Goal: Information Seeking & Learning: Learn about a topic

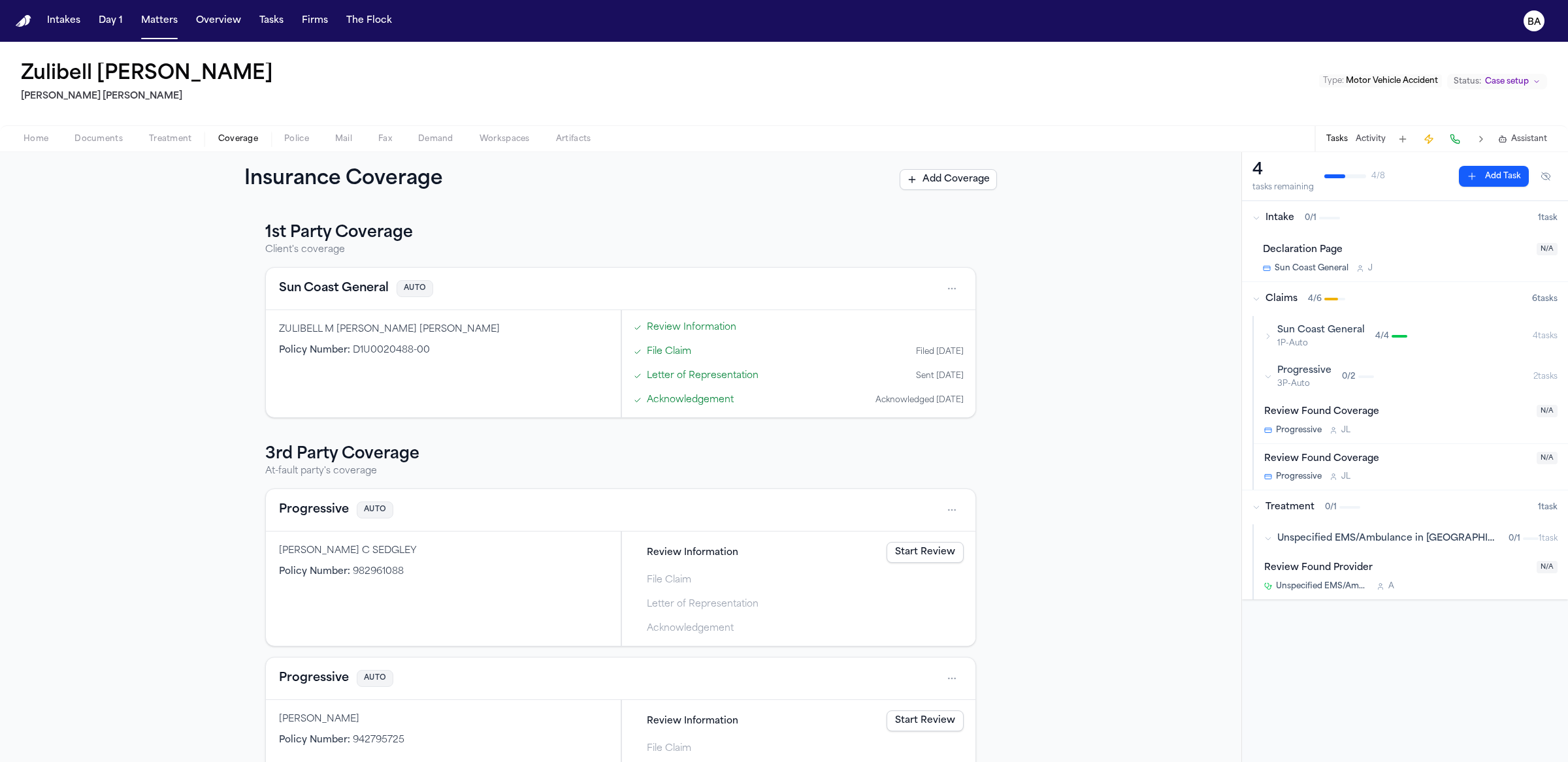
scroll to position [65, 0]
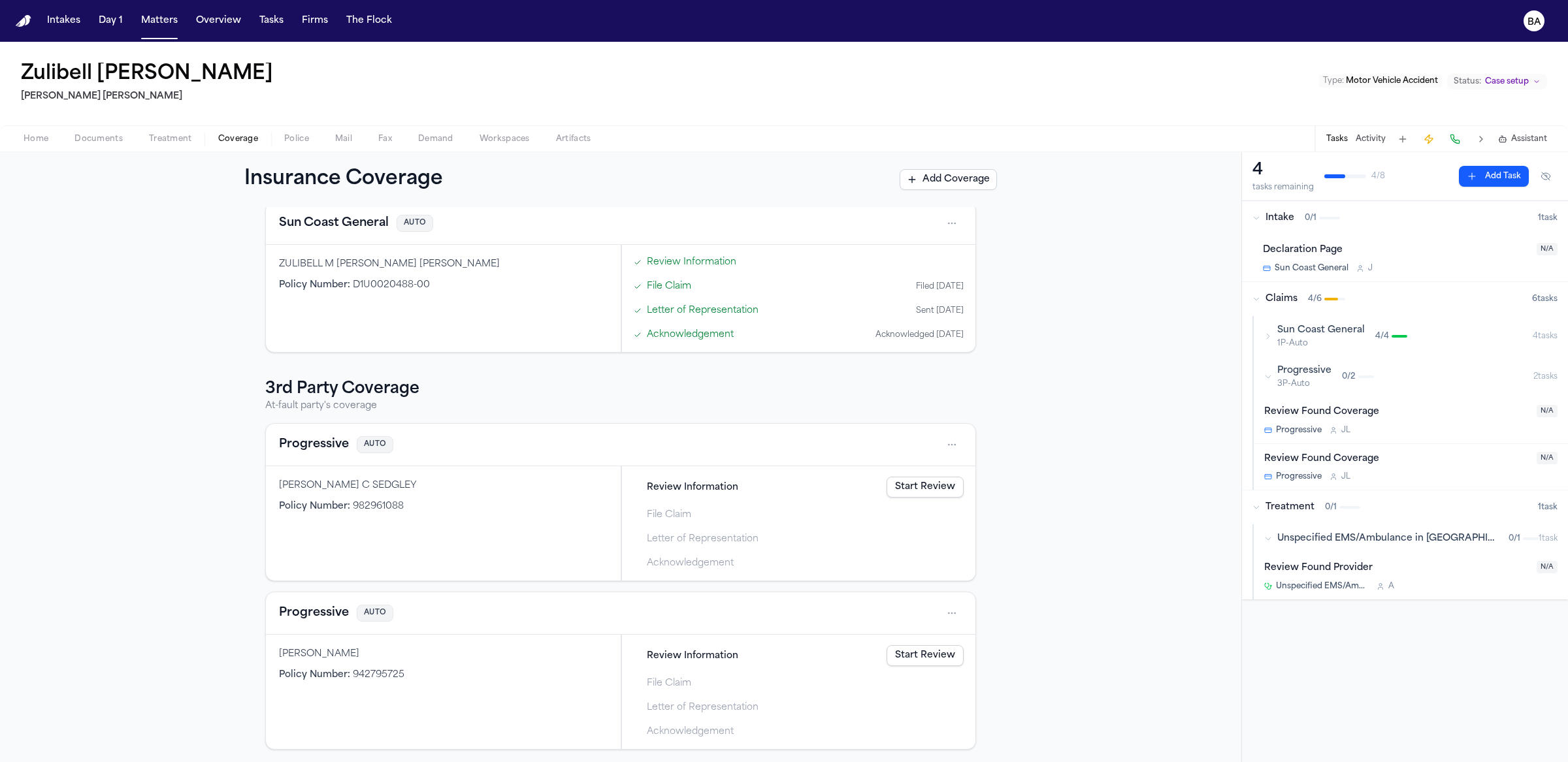
click at [958, 436] on div "Progressive AUTO" at bounding box center [620, 445] width 709 height 42
click at [954, 437] on html "Intakes Day 1 Matters Overview Tasks Firms The Flock BA Zulibell [PERSON_NAME] …" at bounding box center [784, 381] width 1568 height 762
click at [1041, 571] on div "Progressive" at bounding box center [1057, 569] width 208 height 21
click at [1026, 408] on div "1st Party Coverage Client's coverage Sun Coast General AUTO ZULIBELL M CARBONEL…" at bounding box center [621, 484] width 1241 height 555
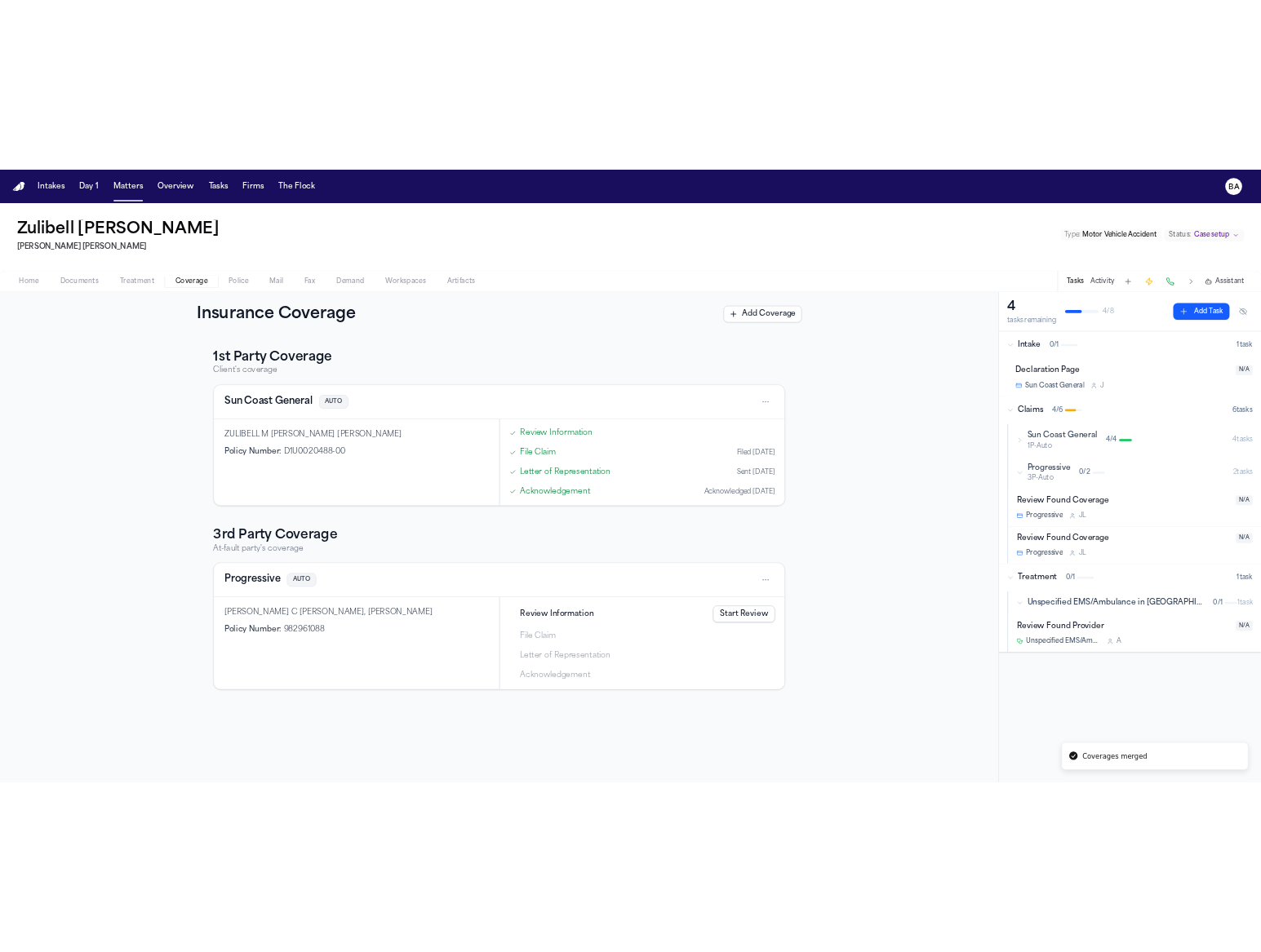
scroll to position [0, 0]
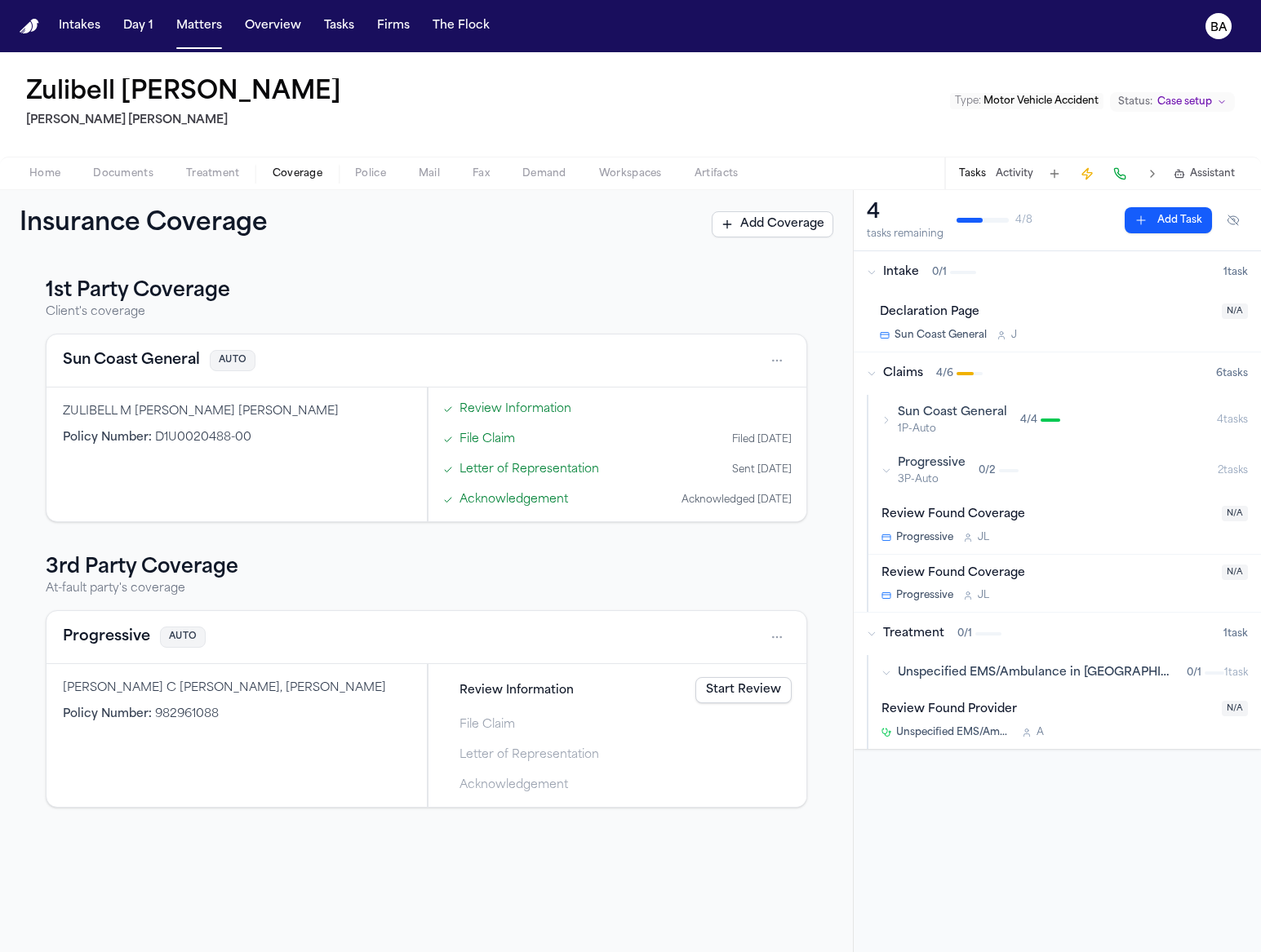
click at [655, 289] on h3 "1st Party Coverage" at bounding box center [426, 291] width 761 height 26
click at [790, 366] on div "Sun Coast General AUTO" at bounding box center [426, 361] width 760 height 53
click at [788, 362] on html "Intakes Day 1 Matters Overview Tasks Firms The Flock BA Zulibell Carbonel Steel…" at bounding box center [630, 476] width 1261 height 952
click at [565, 556] on html "Intakes Day 1 Matters Overview Tasks Firms The Flock BA Zulibell Carbonel Steel…" at bounding box center [630, 476] width 1261 height 952
click at [545, 496] on link "Acknowledgement" at bounding box center [513, 499] width 108 height 17
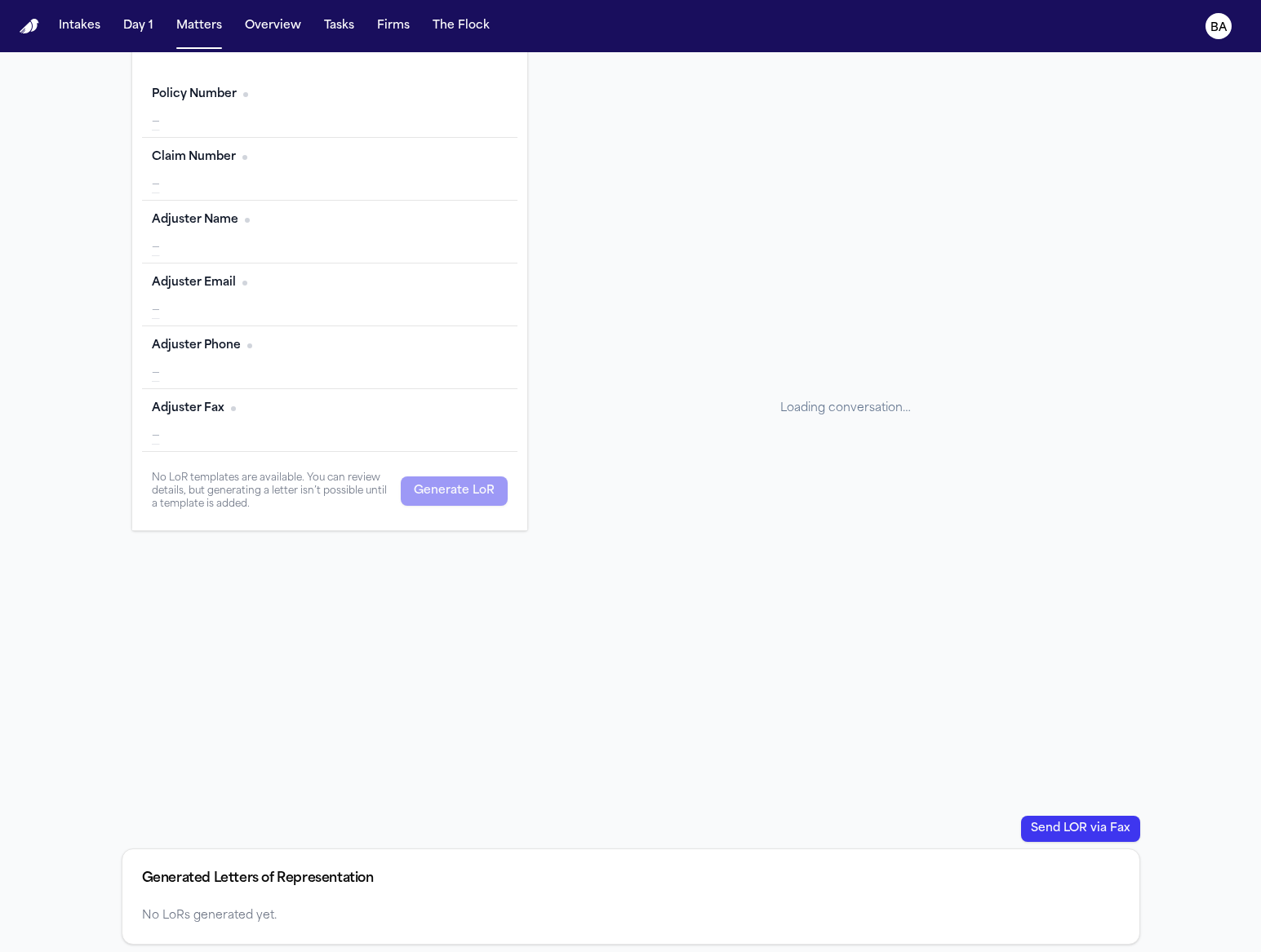
scroll to position [314, 0]
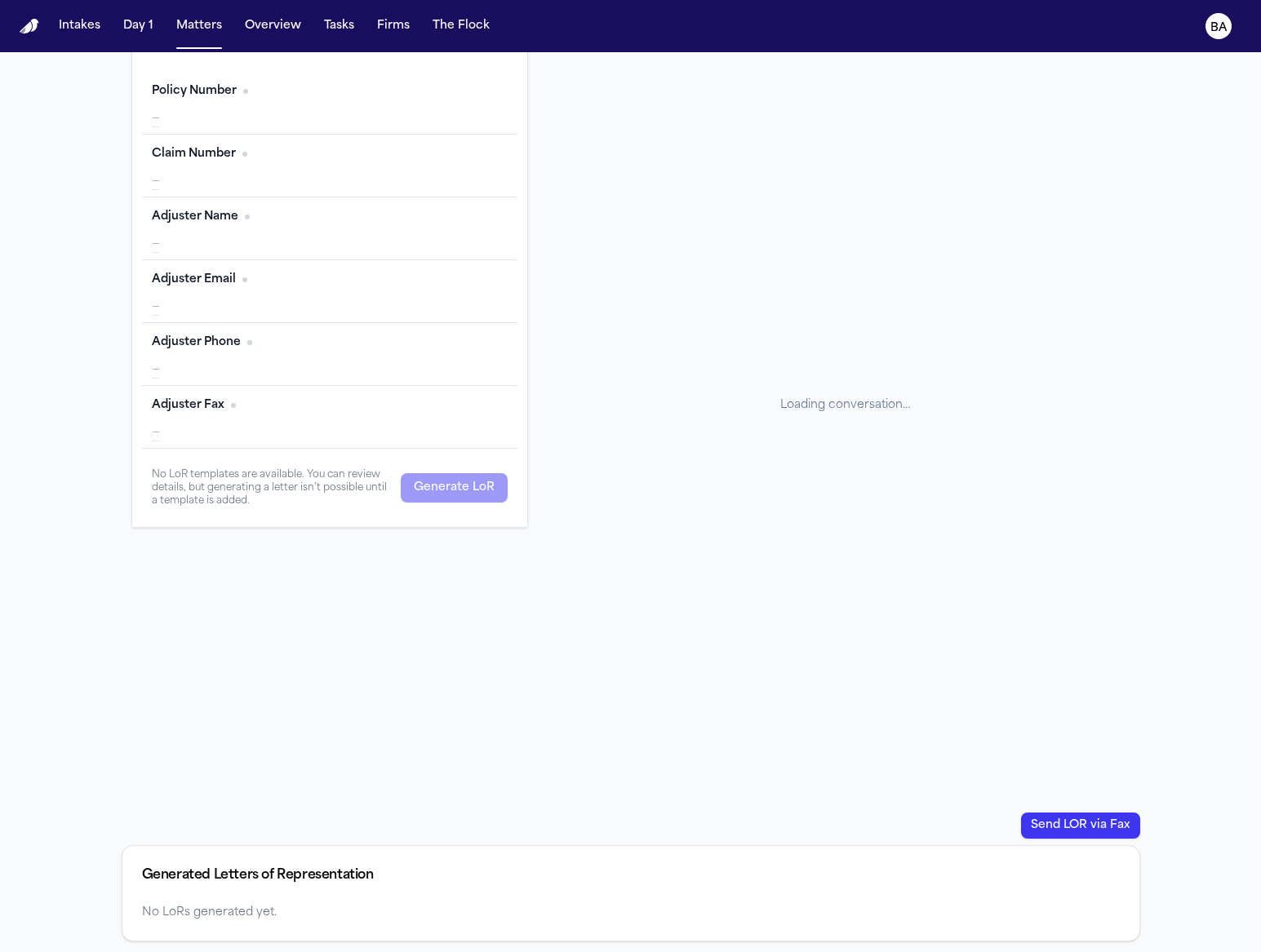
click at [822, 409] on div "Loading conversation…" at bounding box center [845, 404] width 588 height 788
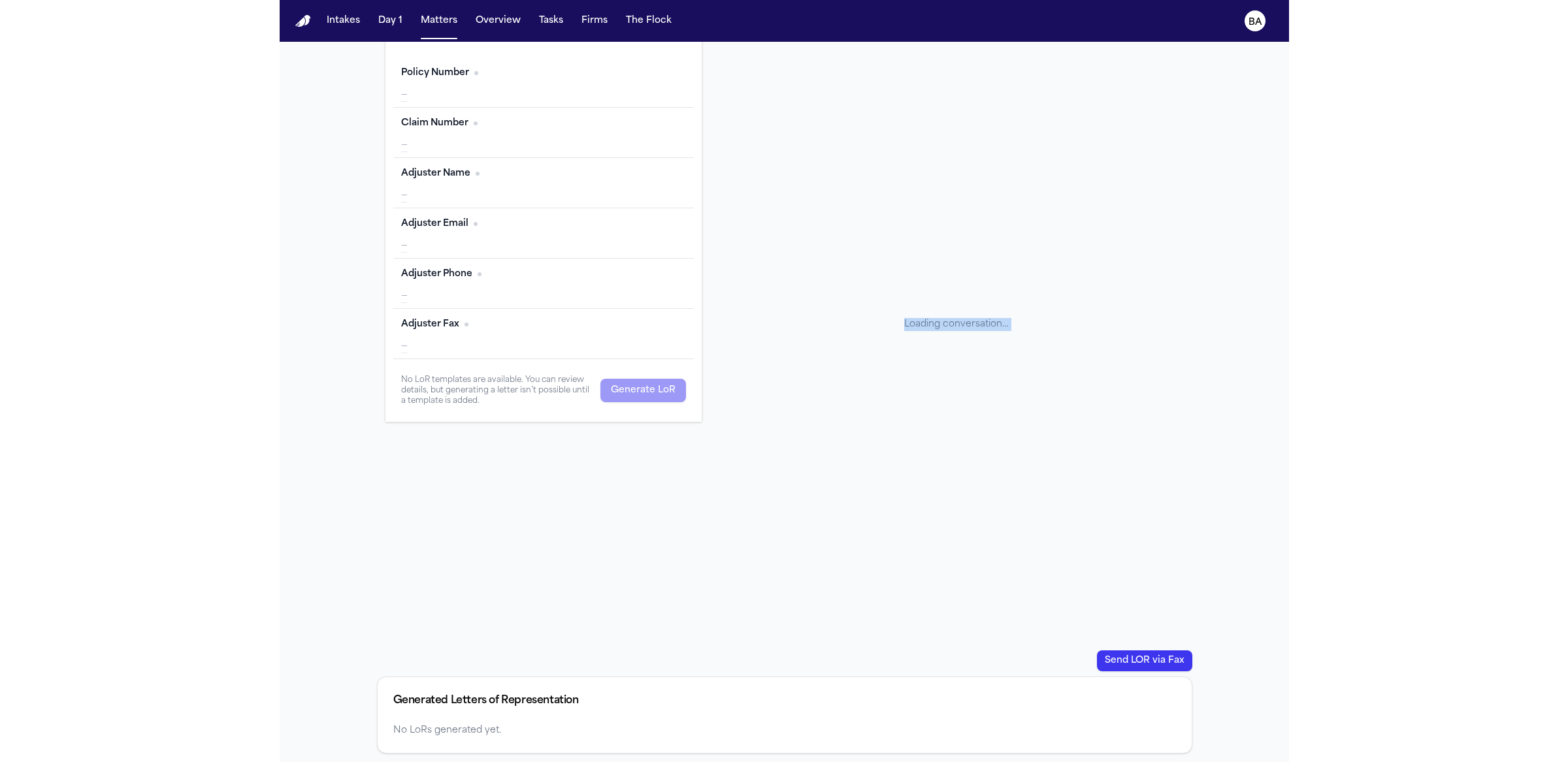
scroll to position [0, 0]
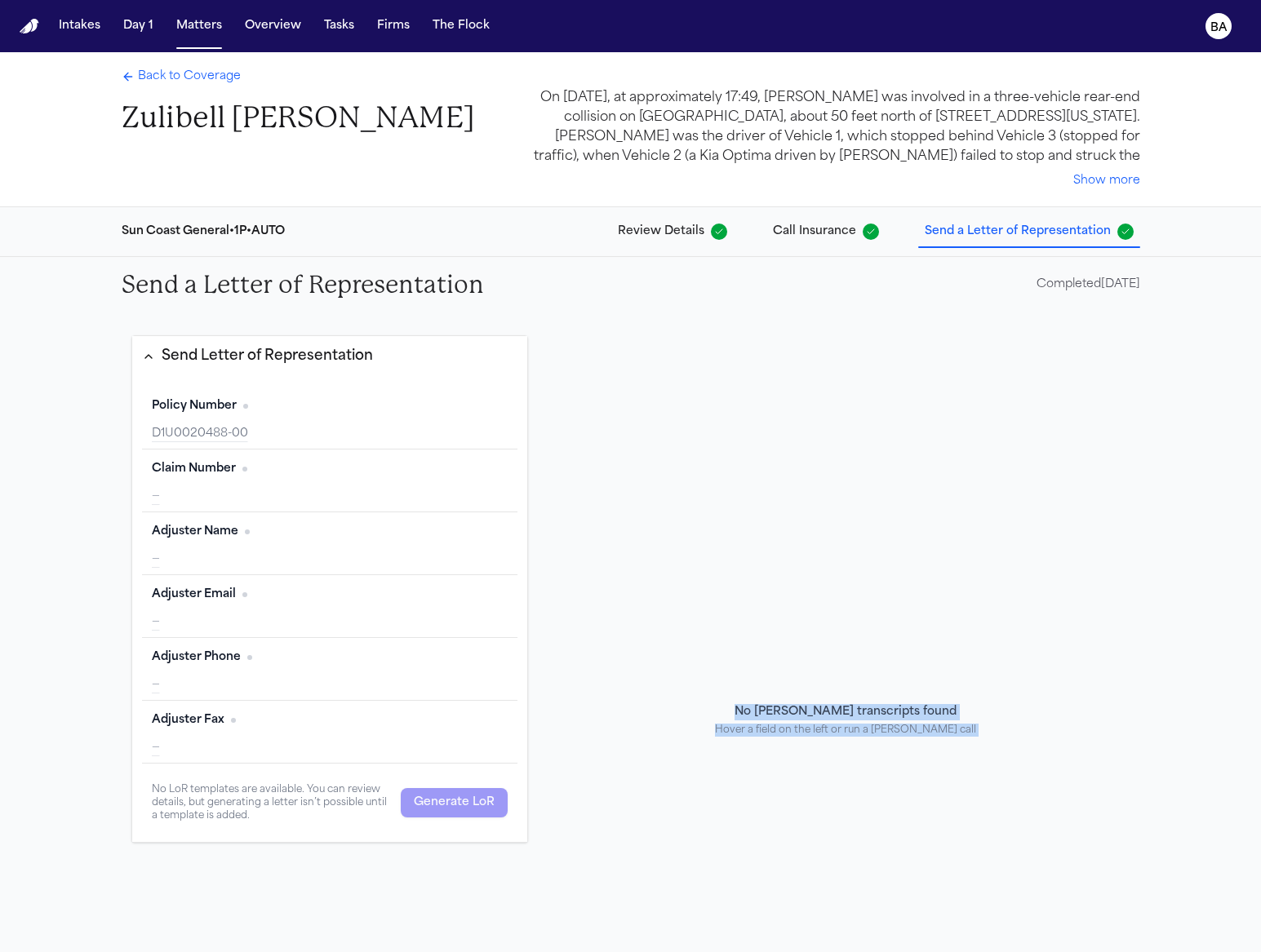
click at [1007, 655] on div "No Bland transcripts found Hover a field on the left or run a Bland call" at bounding box center [845, 719] width 588 height 788
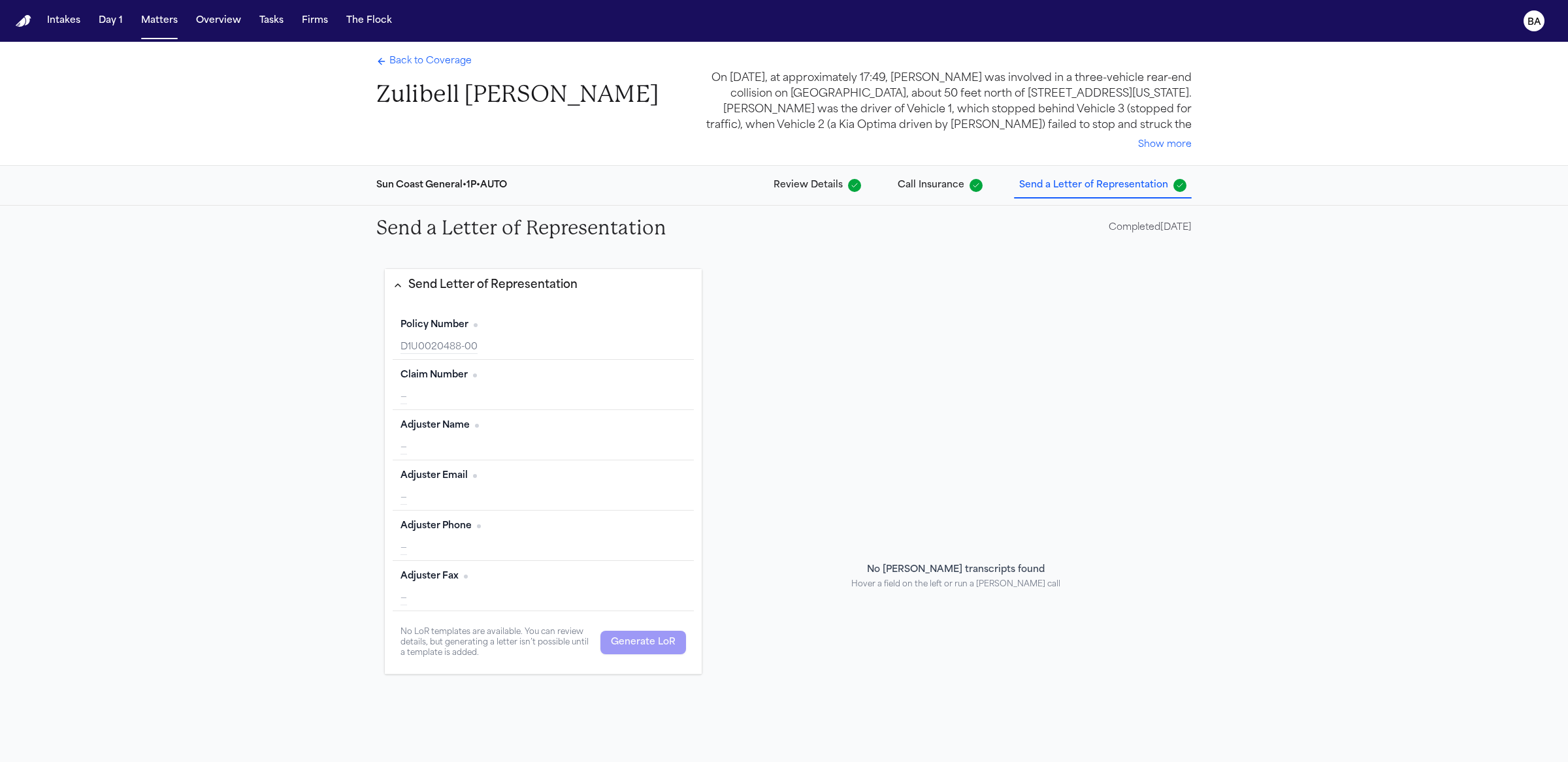
click at [466, 183] on div "Sun Coast General • 1P • AUTO" at bounding box center [441, 185] width 130 height 13
click at [438, 233] on h2 "Send a Letter of Representation" at bounding box center [521, 228] width 290 height 23
click at [411, 282] on div "Send Letter of Representation" at bounding box center [493, 285] width 169 height 17
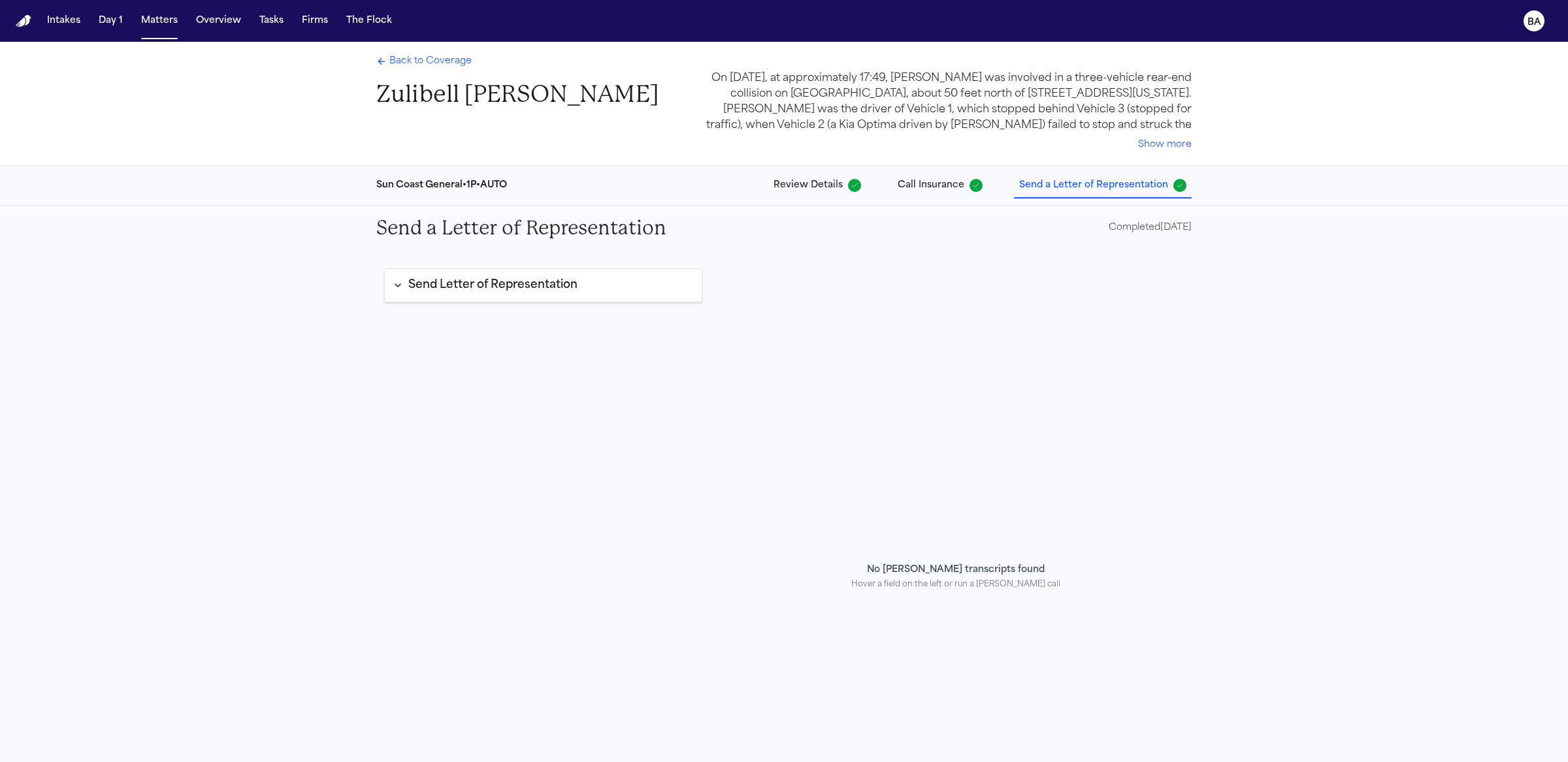
click at [411, 282] on div "Send Letter of Representation" at bounding box center [493, 285] width 169 height 17
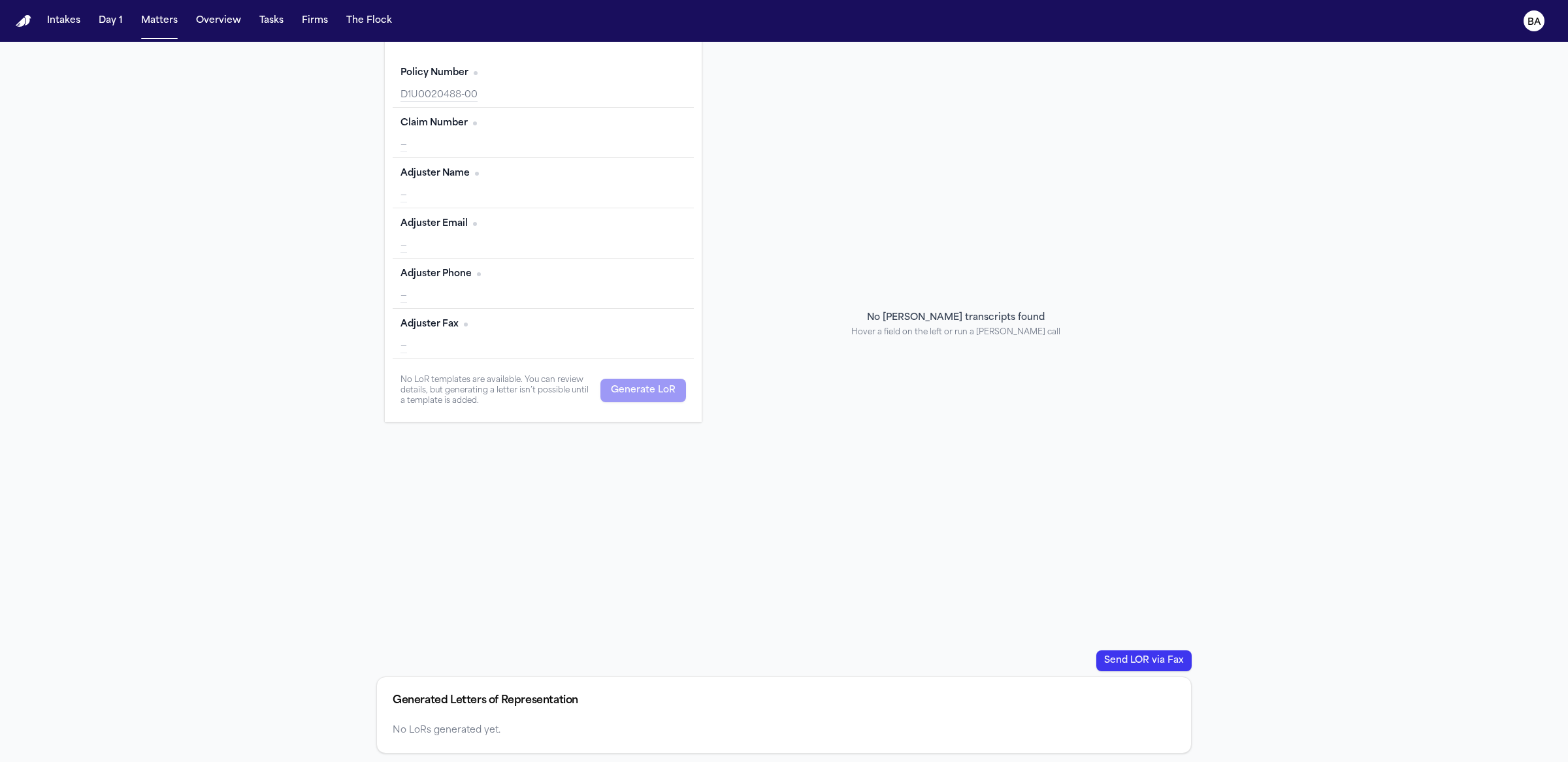
click at [458, 671] on div "No LoRs generated yet." at bounding box center [784, 730] width 782 height 13
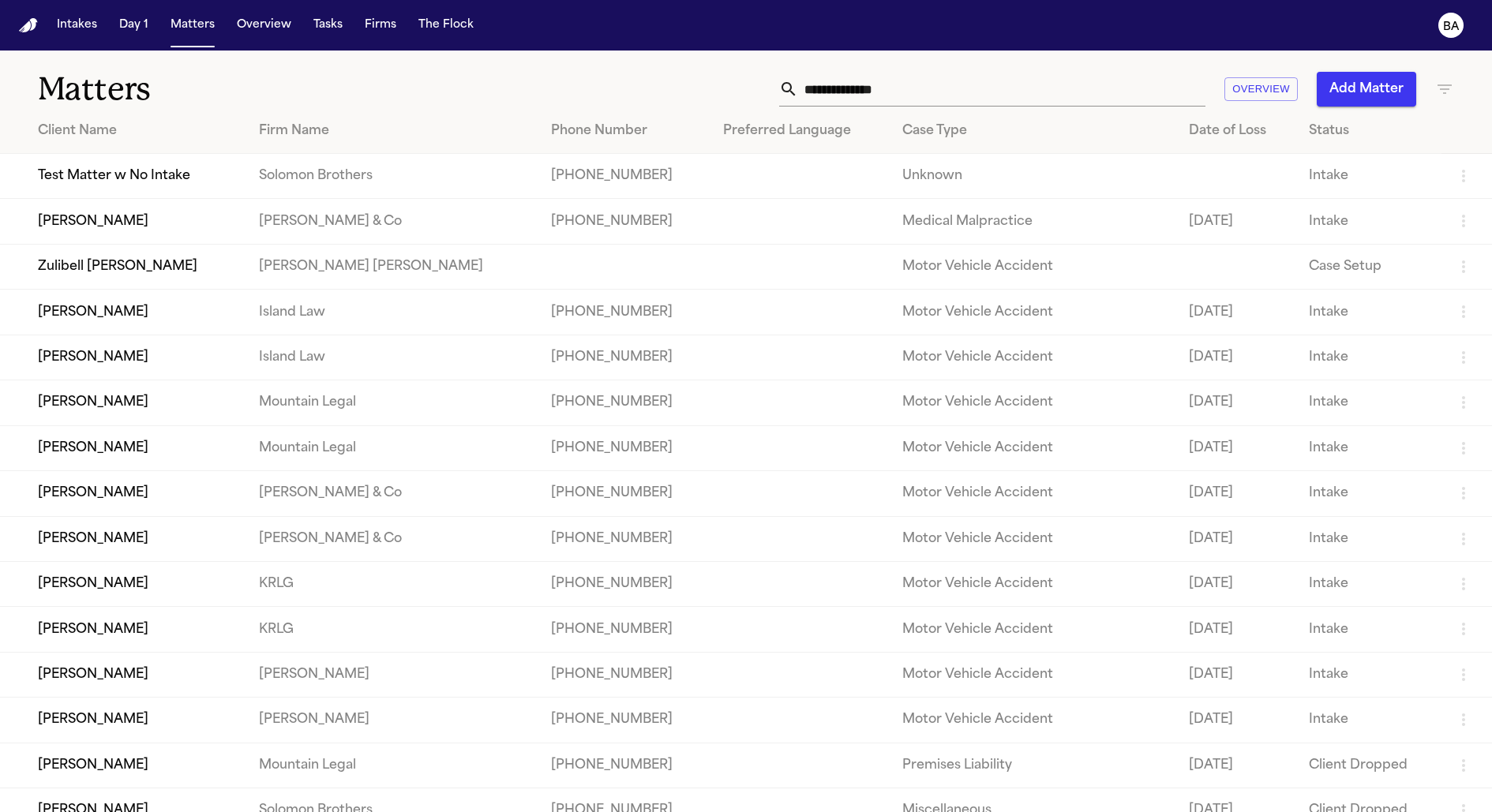
click at [917, 92] on input "text" at bounding box center [1001, 89] width 407 height 35
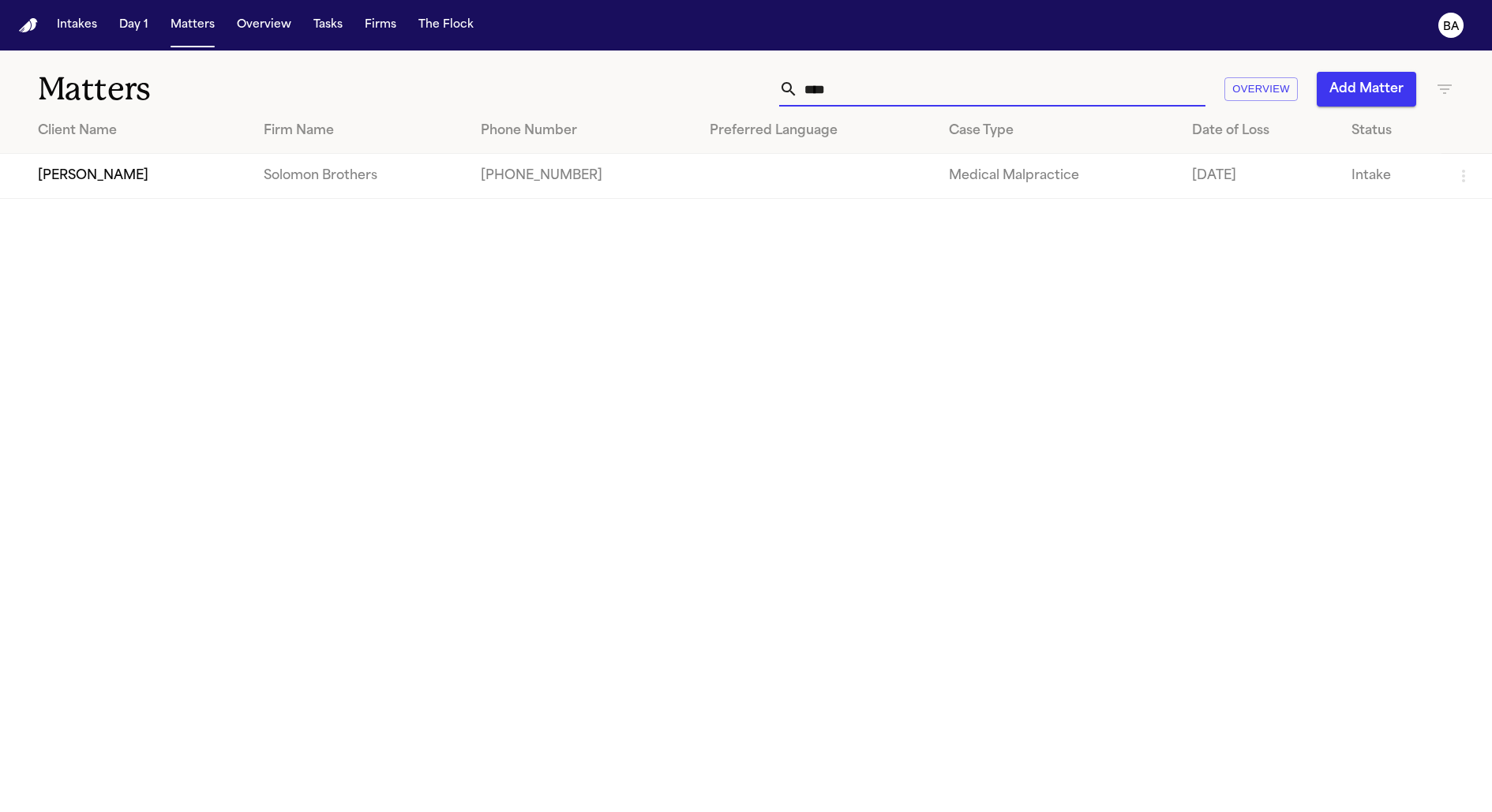
type input "****"
click at [100, 178] on td "Alex Gomez" at bounding box center [125, 176] width 251 height 45
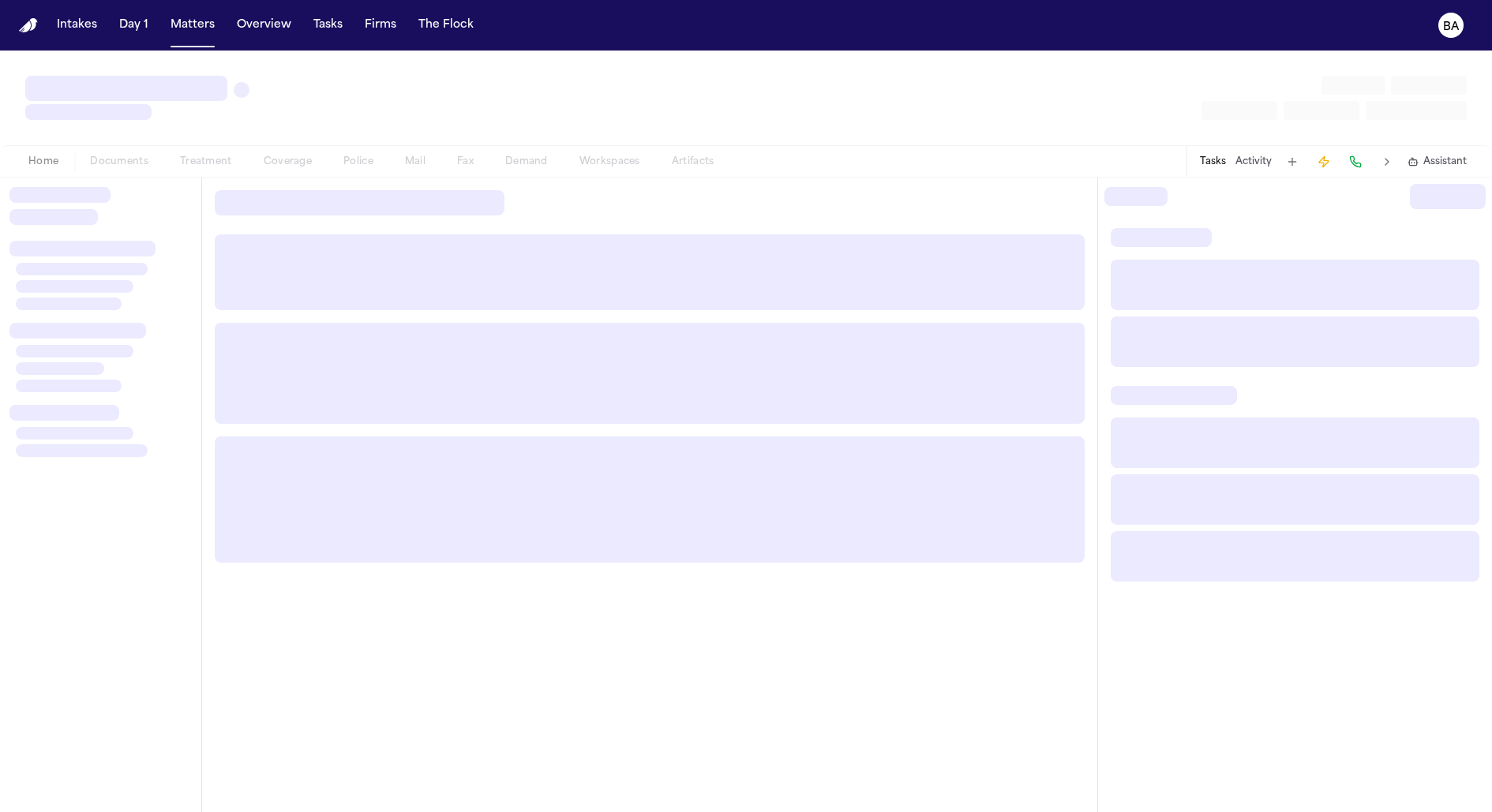
click at [283, 168] on div "Home Documents Treatment Coverage Police Mail Fax Demand Workspaces Artifacts" at bounding box center [370, 162] width 717 height 19
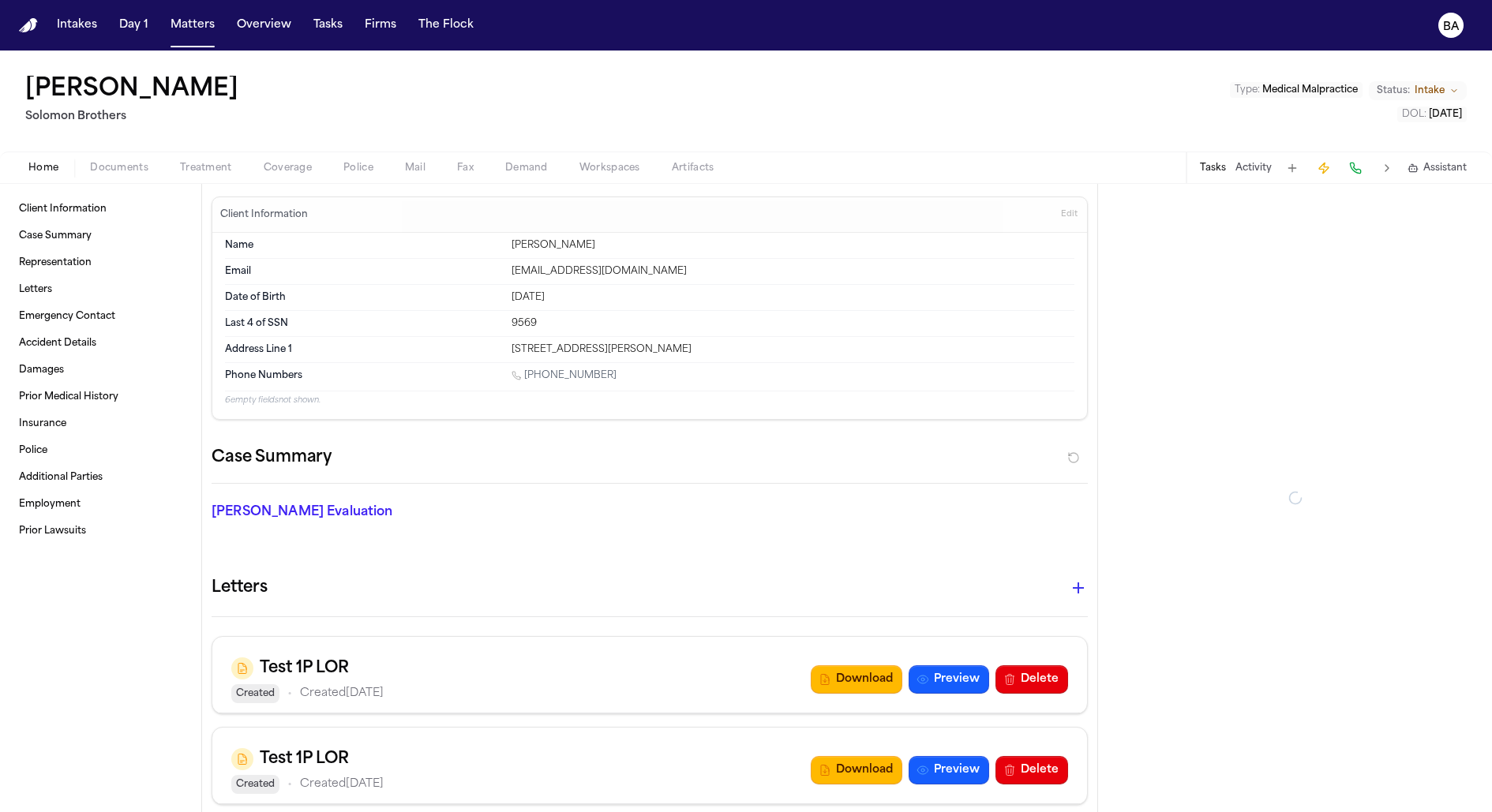
click at [280, 177] on div "Home Documents Treatment Coverage Police Mail Fax Demand Workspaces Artifacts T…" at bounding box center [746, 167] width 1492 height 31
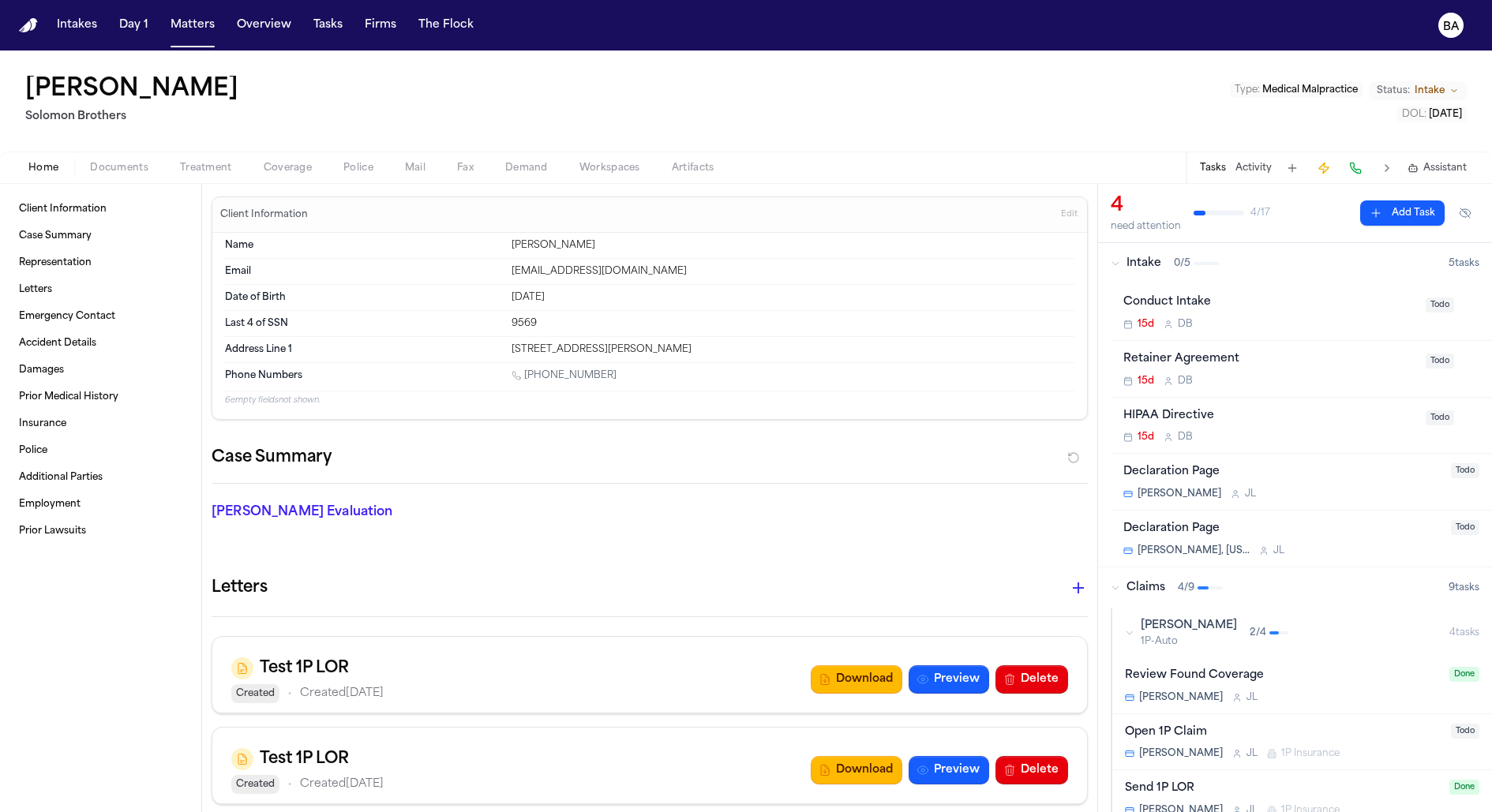
click at [285, 170] on span "Coverage" at bounding box center [288, 167] width 48 height 12
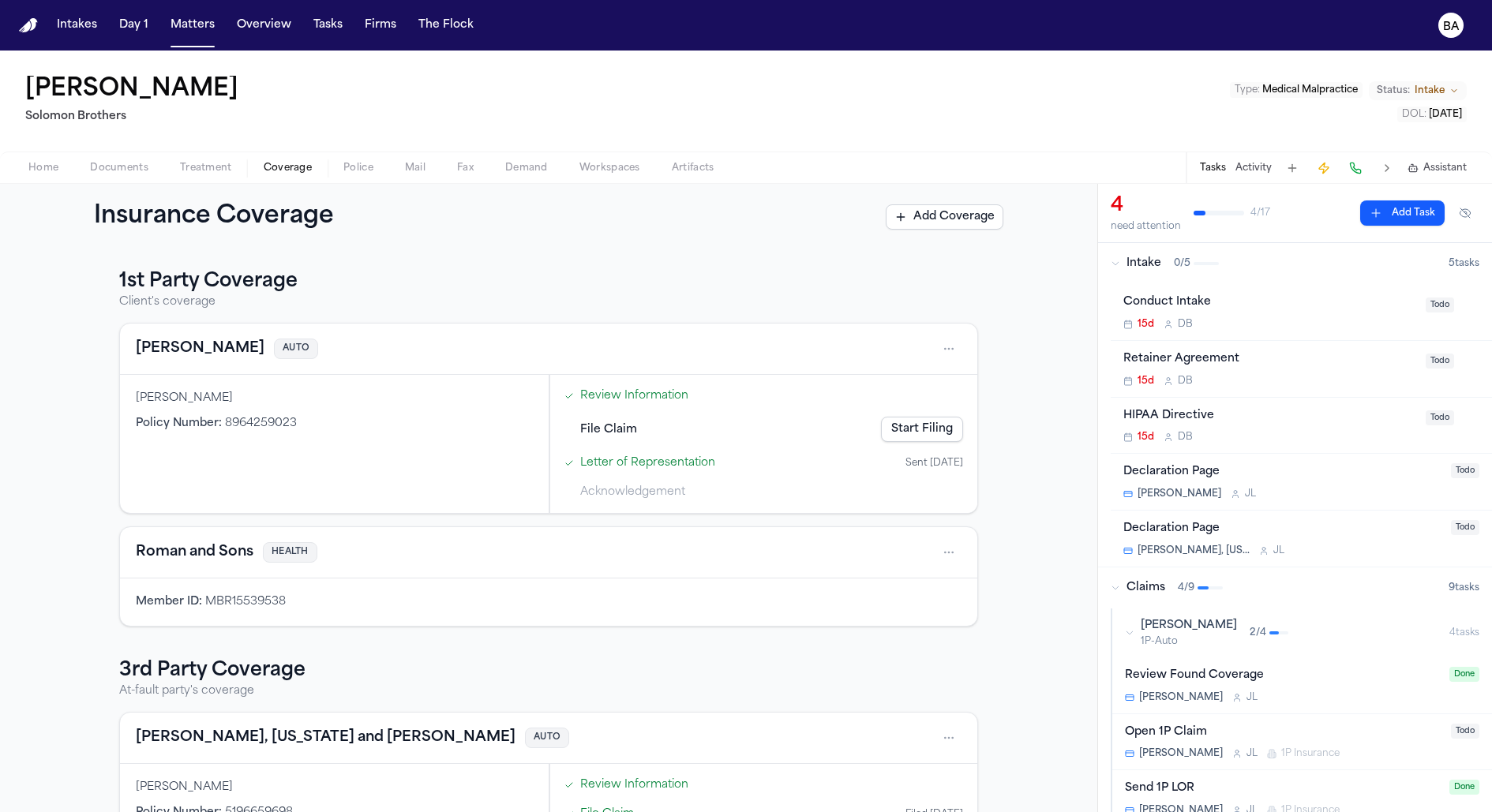
click at [592, 397] on link "Review Information" at bounding box center [633, 396] width 108 height 16
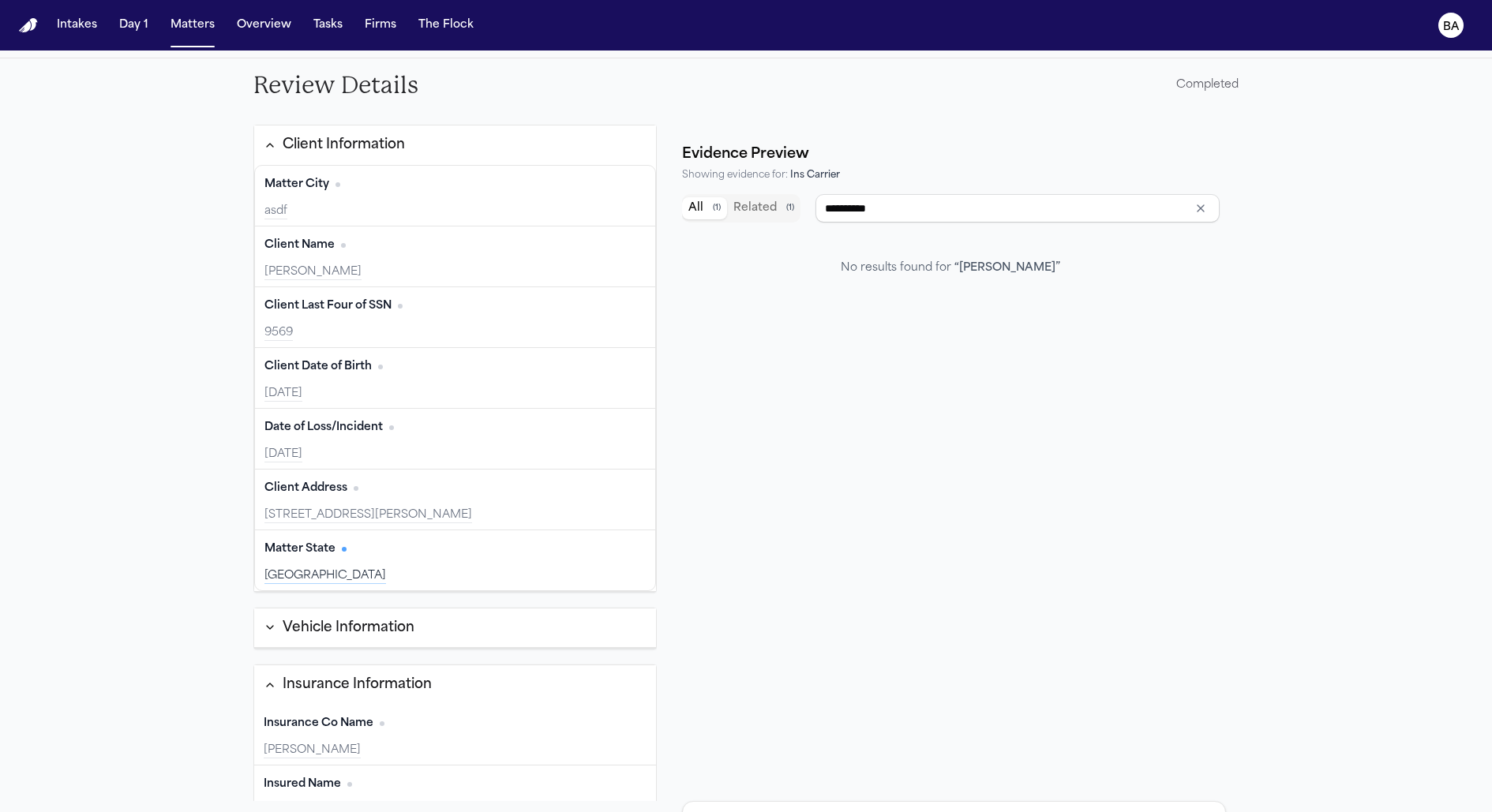
scroll to position [119, 0]
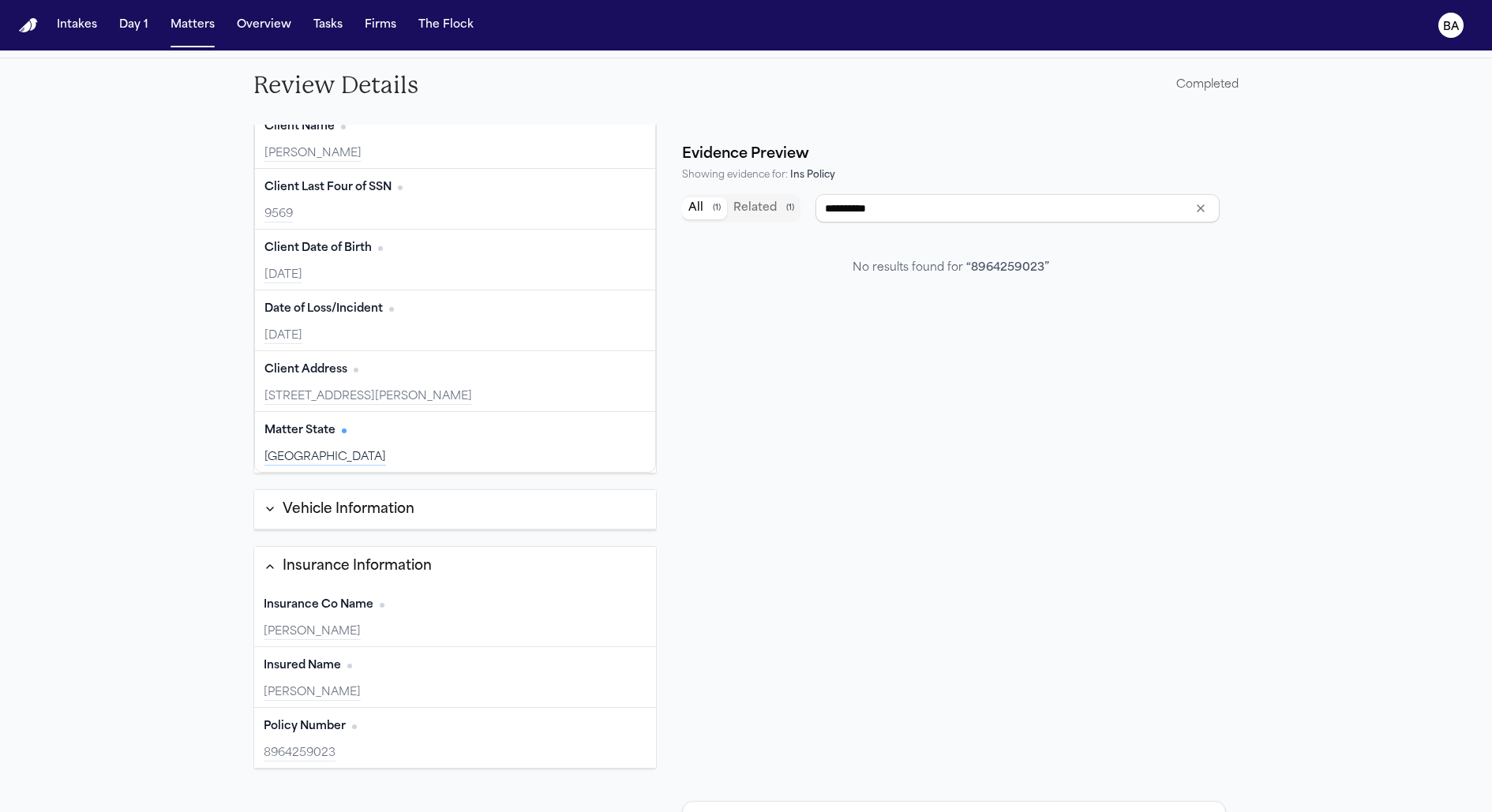
drag, startPoint x: 115, startPoint y: 683, endPoint x: 207, endPoint y: 613, distance: 115.6
click at [116, 683] on div "**********" at bounding box center [746, 436] width 1492 height 755
type input "**********"
click at [294, 556] on div "Insurance Information" at bounding box center [357, 566] width 149 height 21
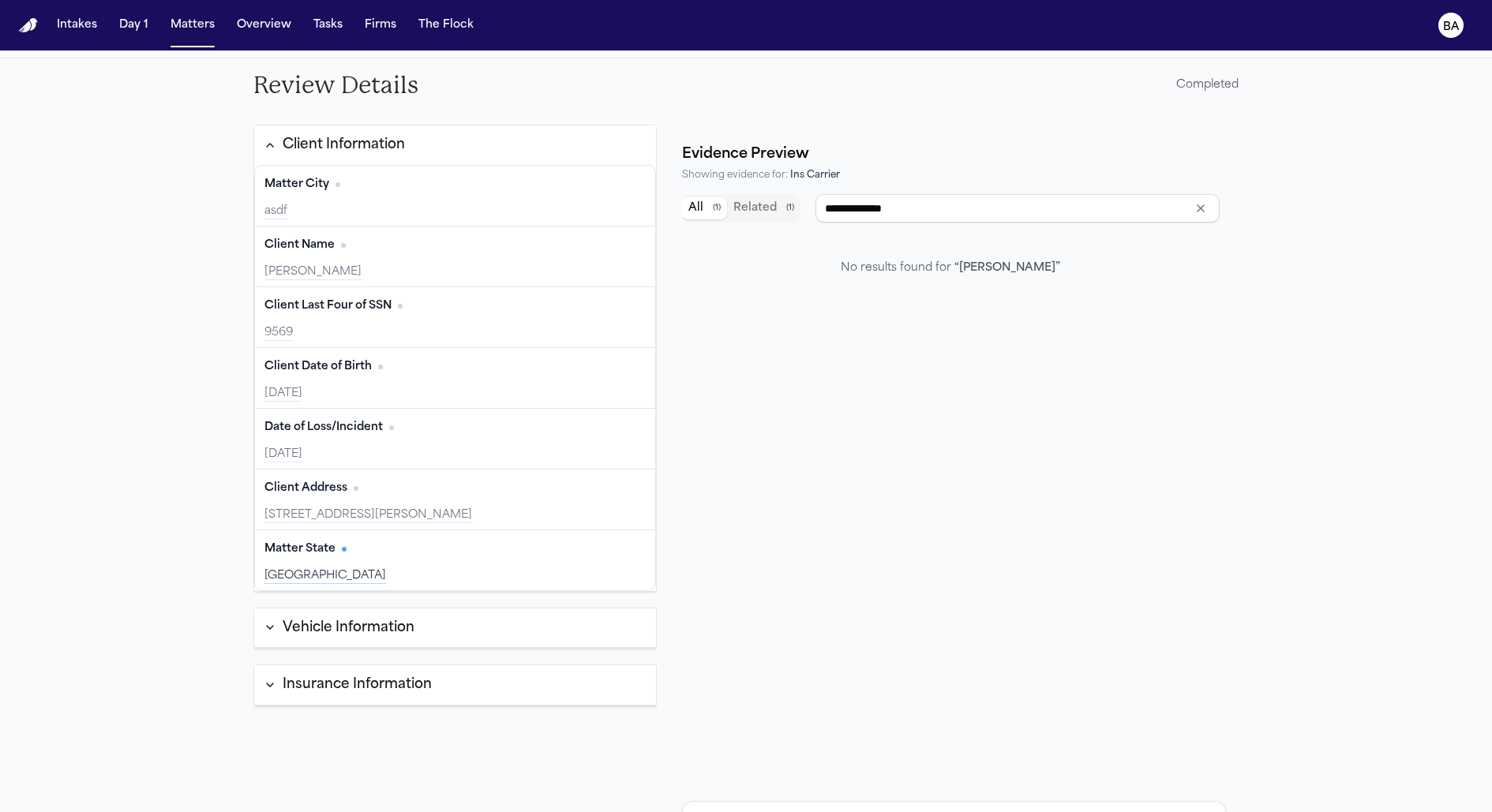
scroll to position [0, 0]
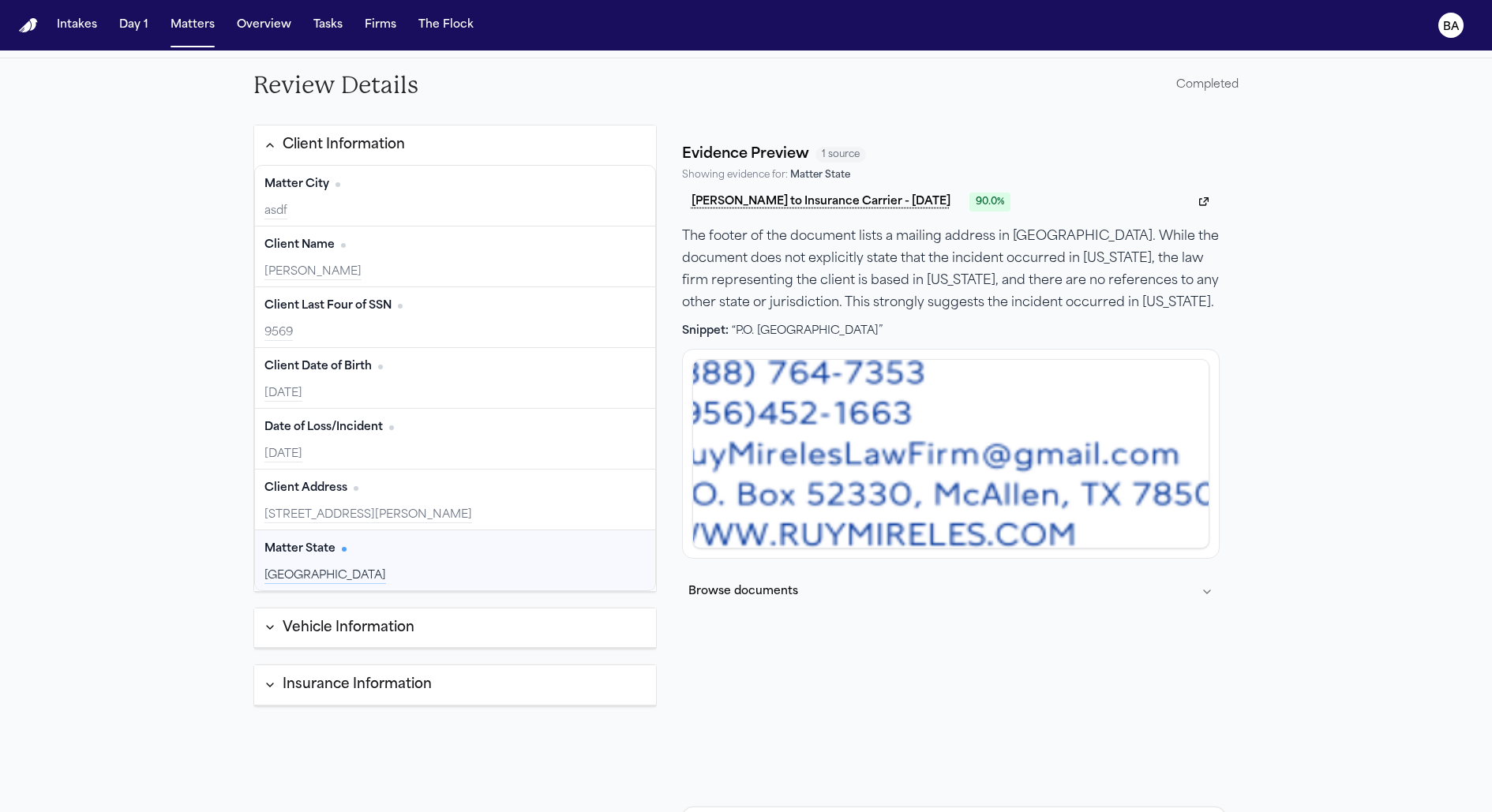
click at [388, 619] on div "Vehicle Information" at bounding box center [349, 627] width 132 height 21
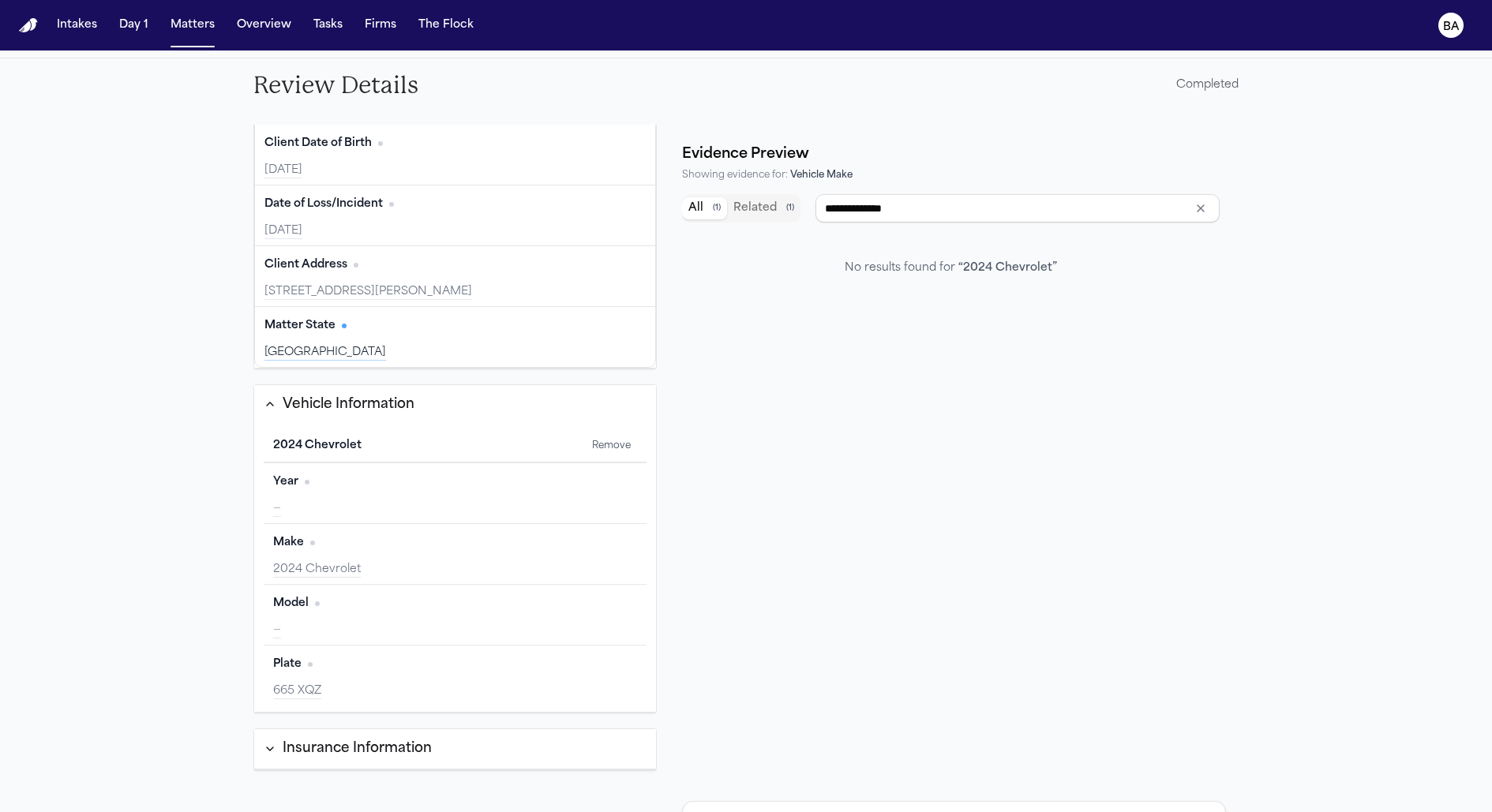
type input "**********"
click at [1193, 216] on button "Clear input" at bounding box center [1200, 208] width 22 height 22
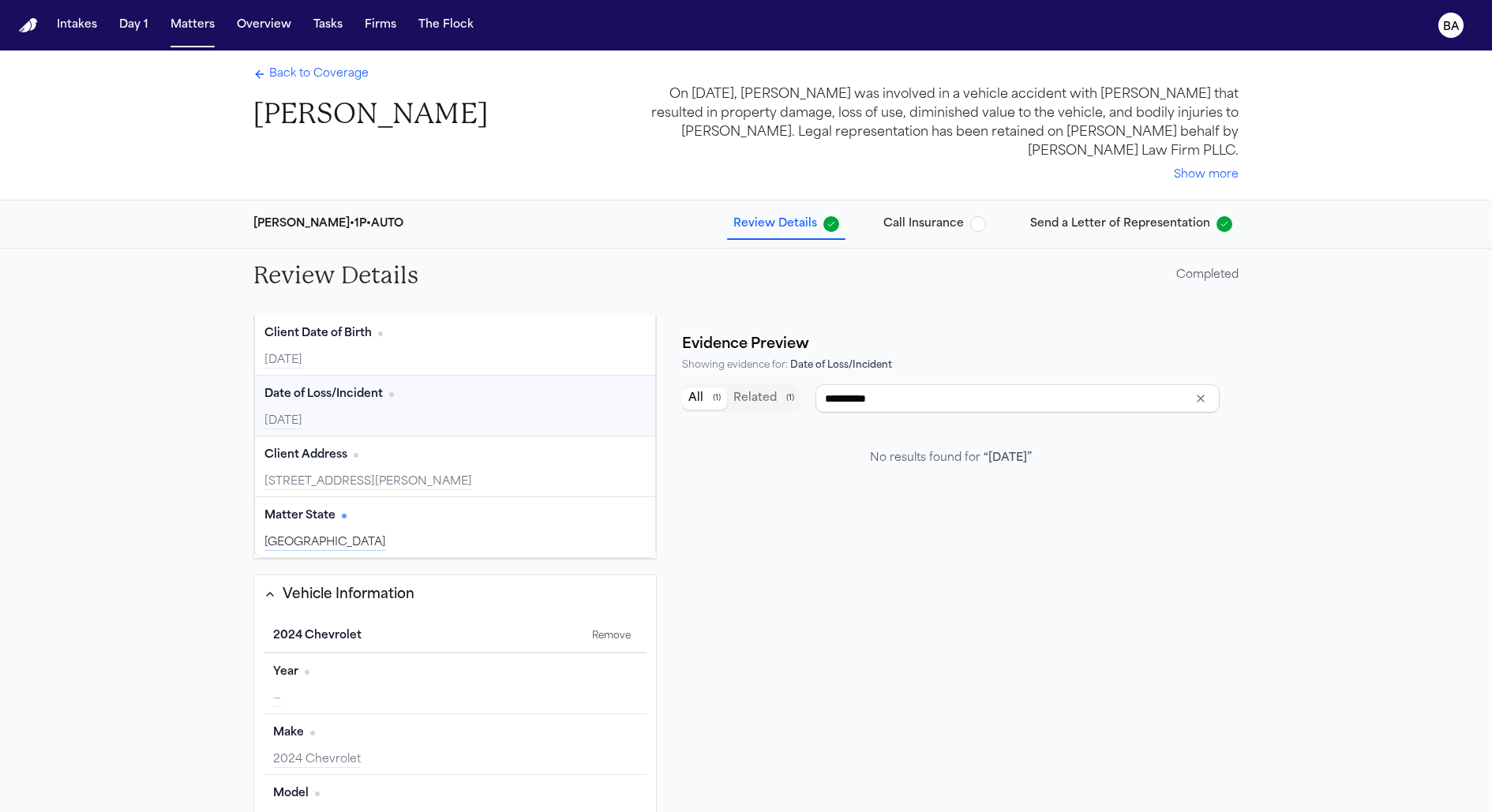
scroll to position [0, 0]
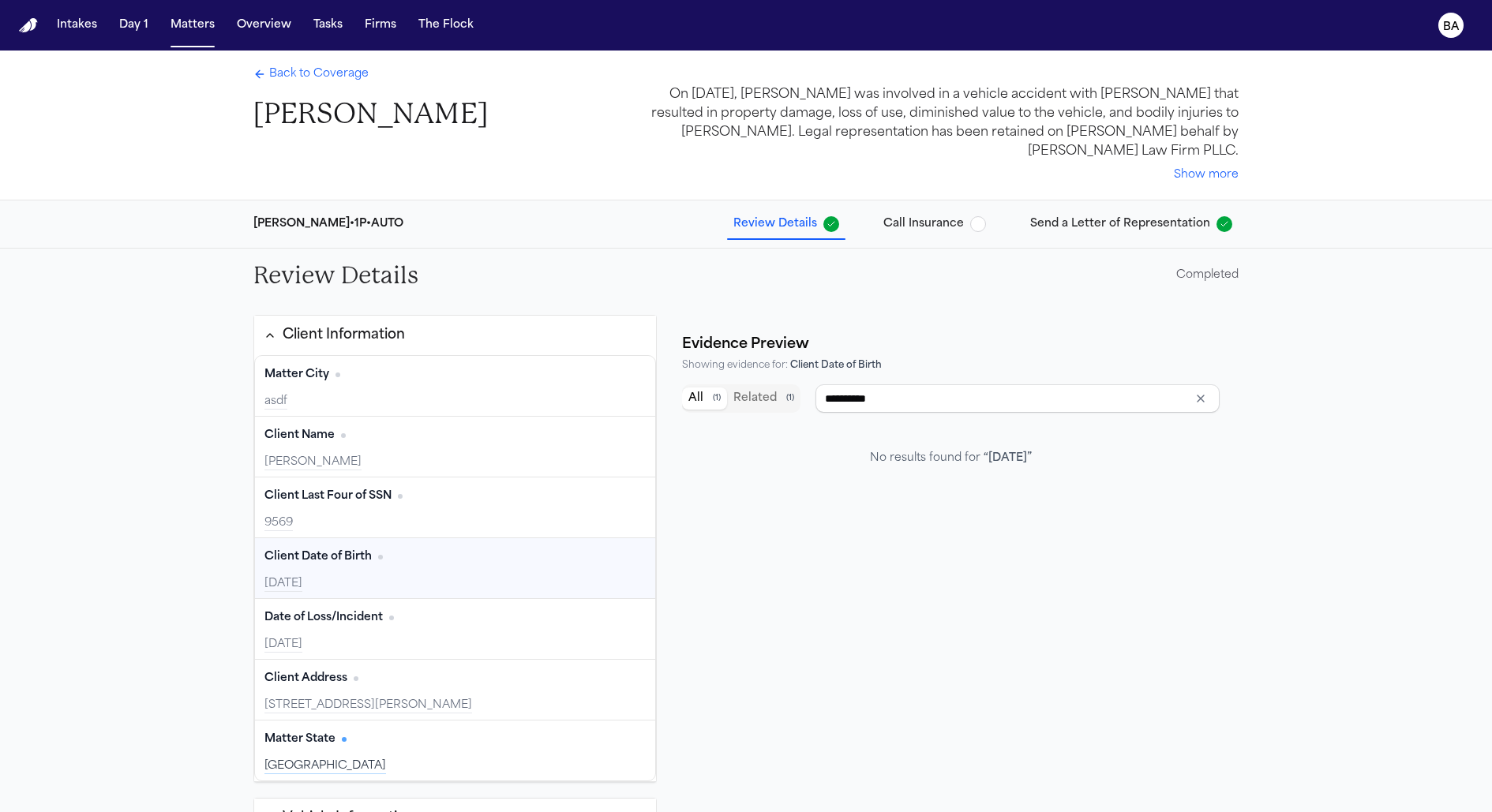
type input "**********"
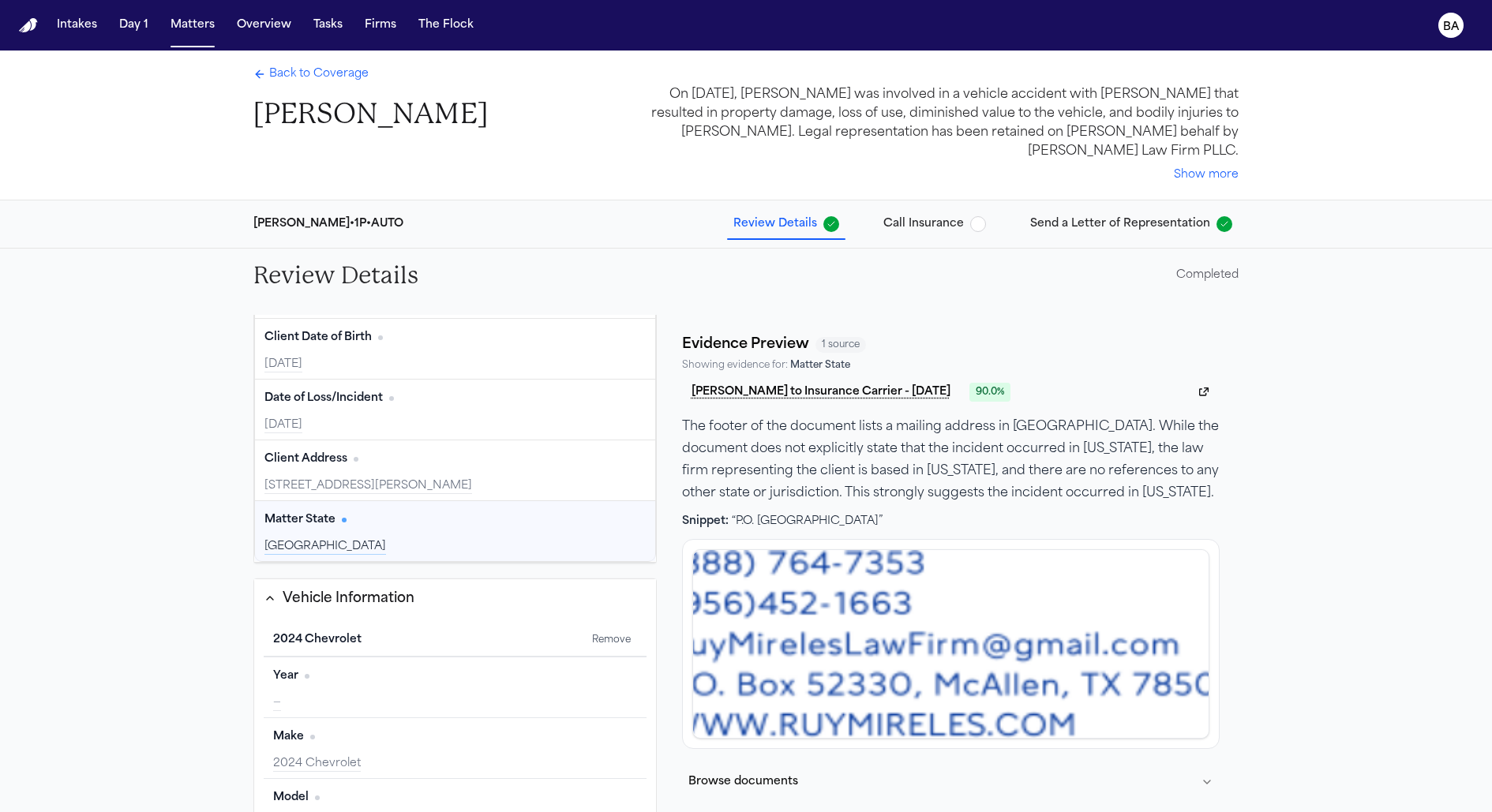
scroll to position [190, 0]
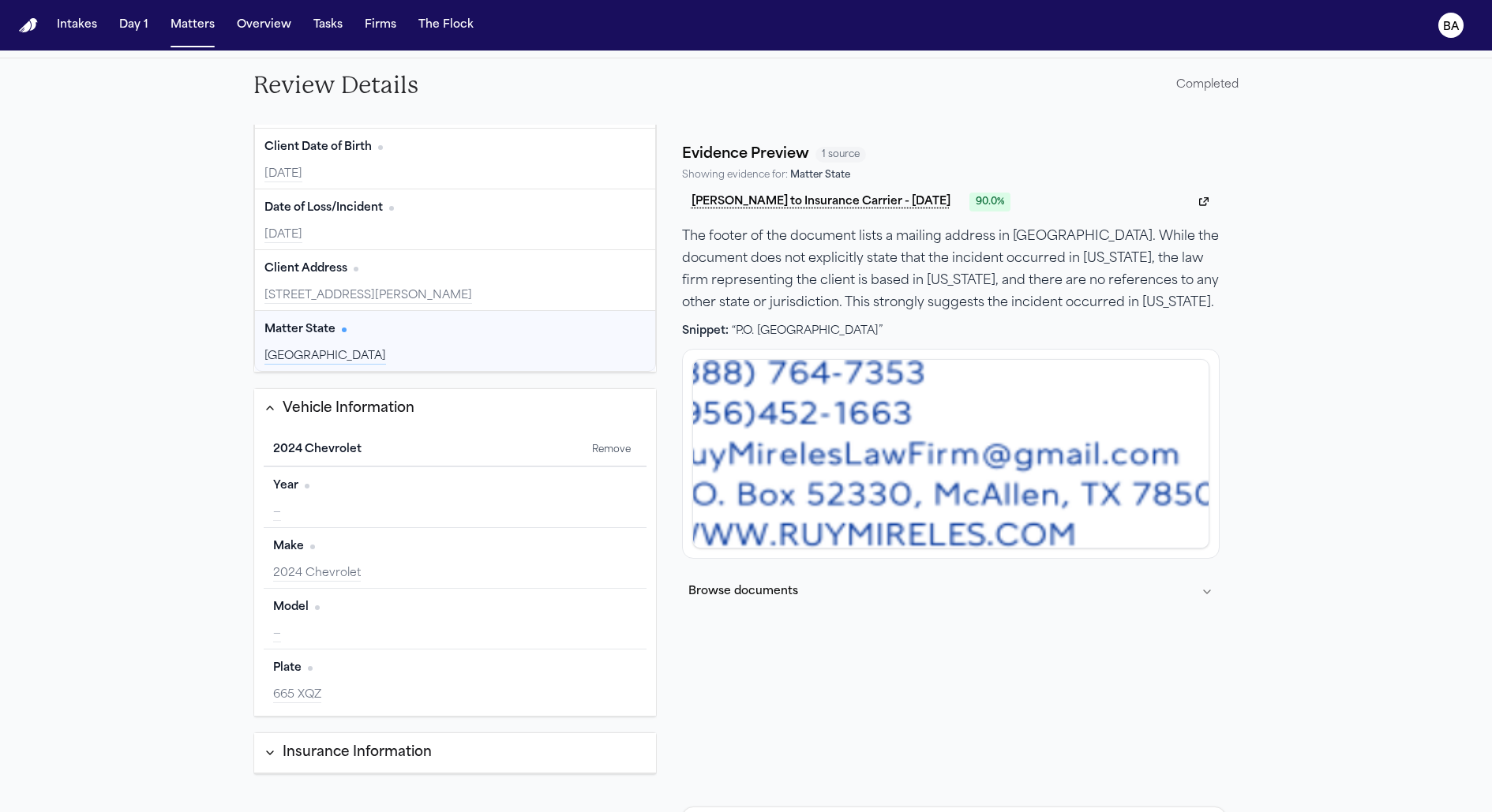
click at [774, 605] on button "Browse documents" at bounding box center [951, 592] width 538 height 41
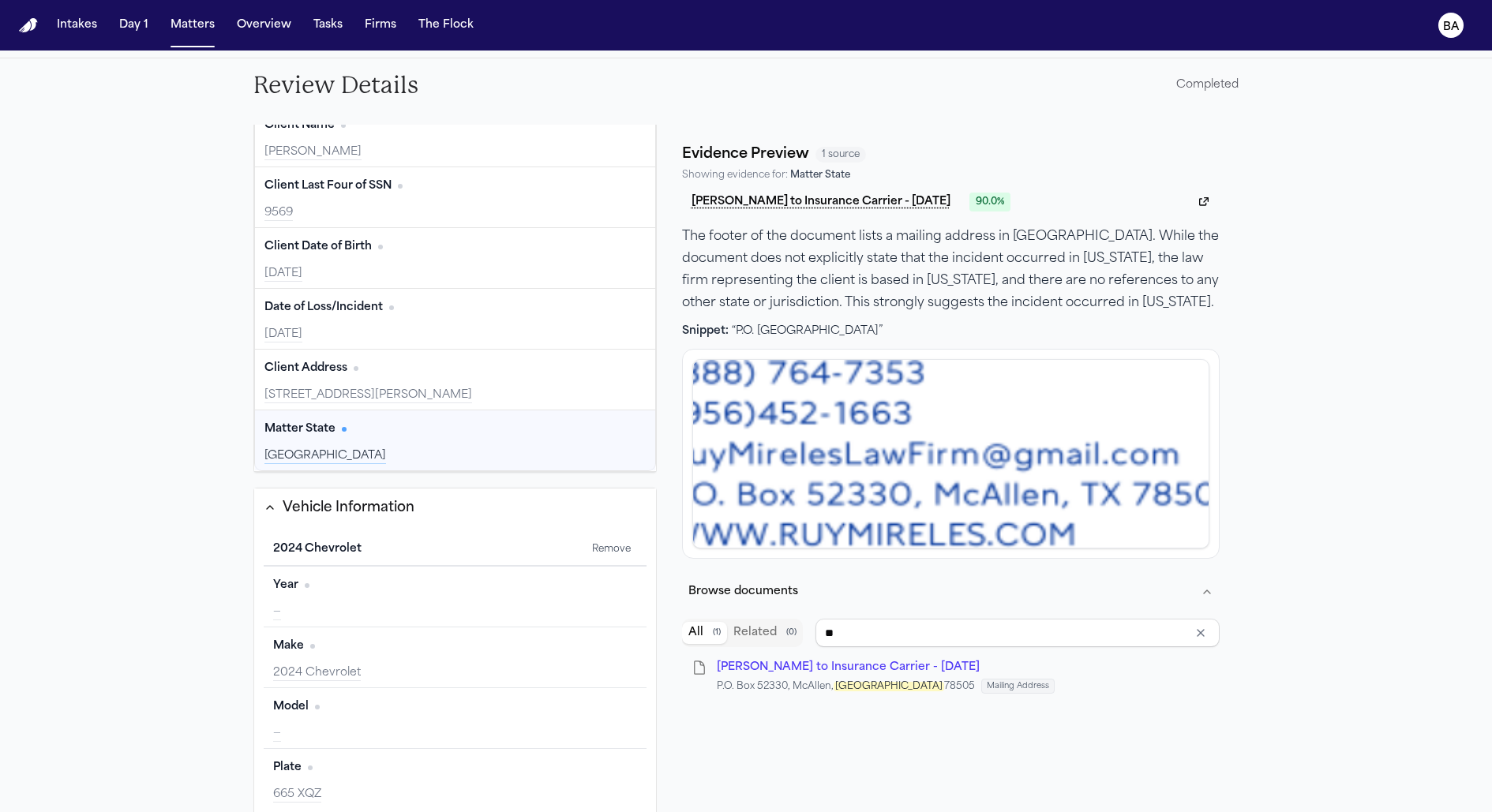
click at [1194, 632] on icon "Clear input" at bounding box center [1200, 632] width 12 height 12
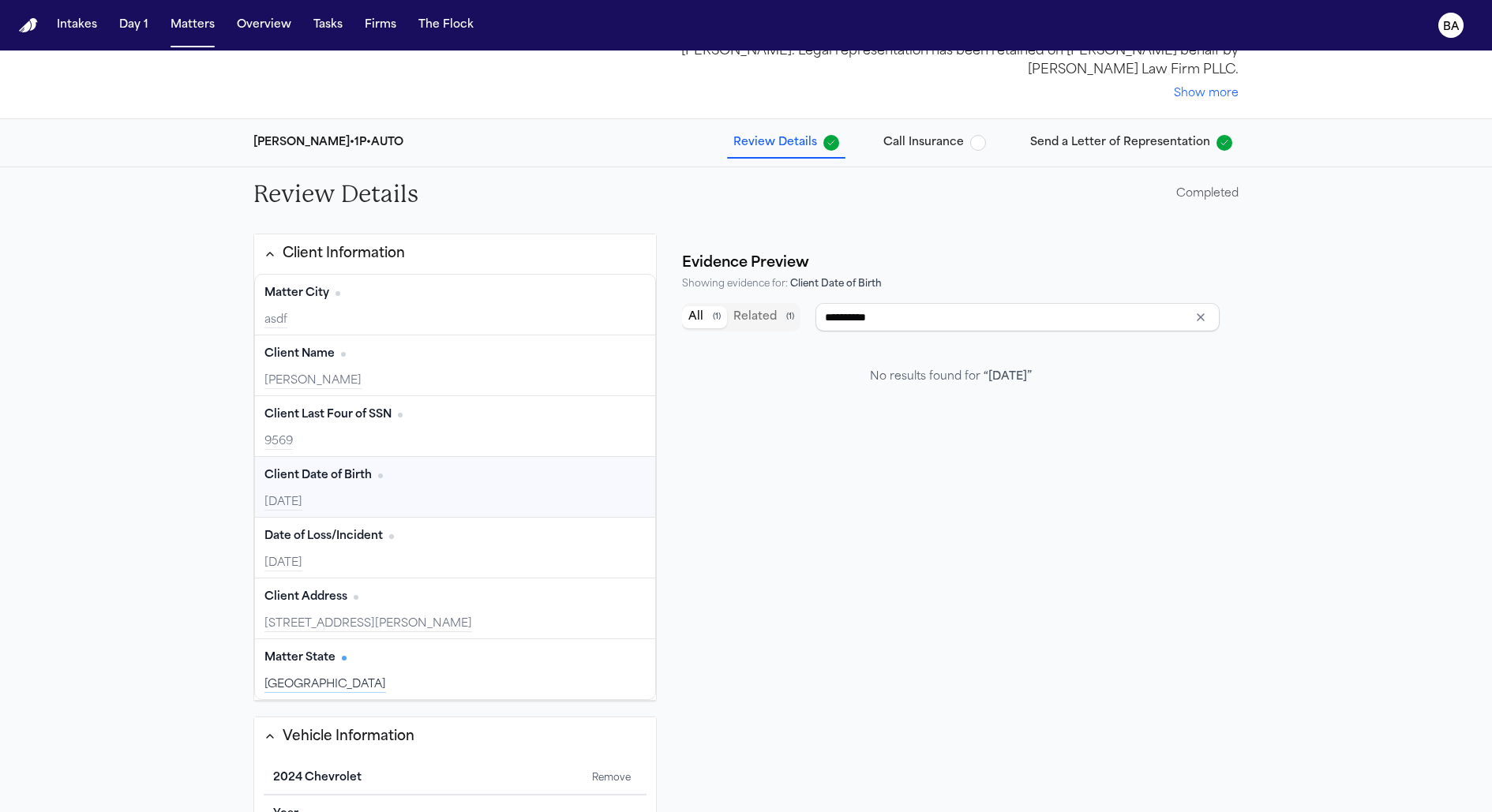
scroll to position [0, 0]
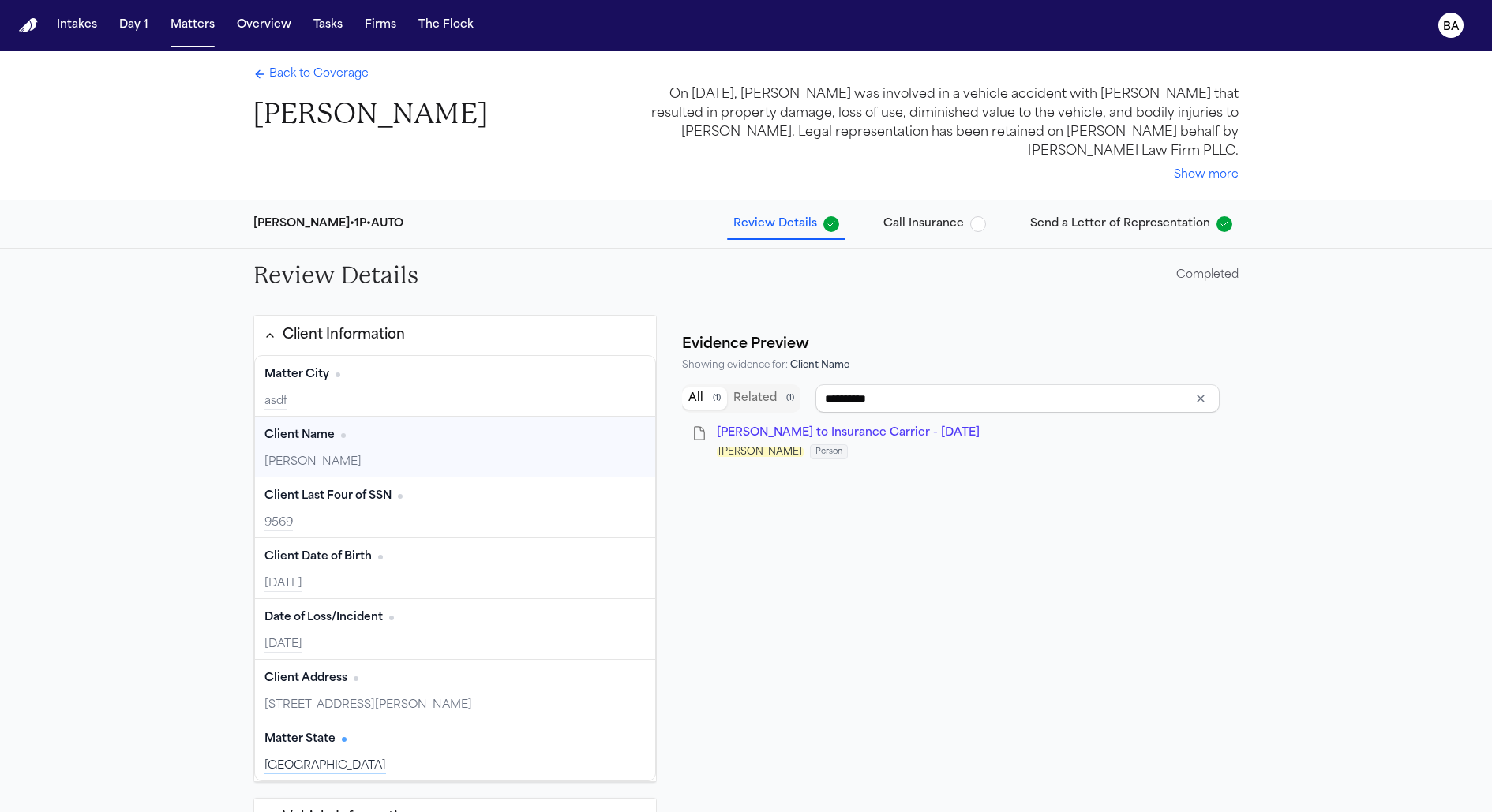
type input "****"
drag, startPoint x: 196, startPoint y: 29, endPoint x: 245, endPoint y: 20, distance: 49.8
click at [196, 29] on button "Matters" at bounding box center [192, 25] width 57 height 28
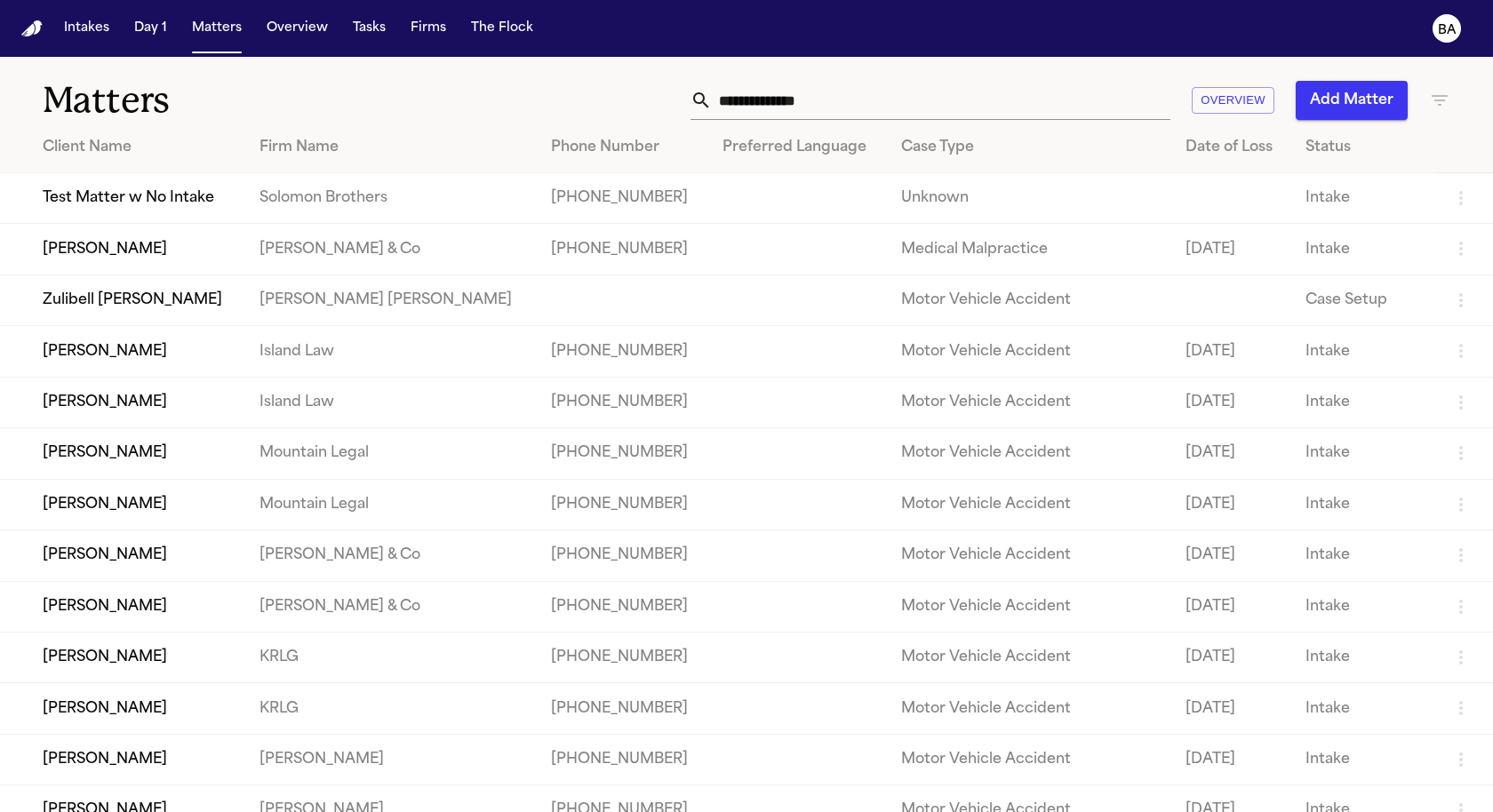
click at [143, 307] on td "Zulibell [PERSON_NAME]" at bounding box center [123, 300] width 245 height 51
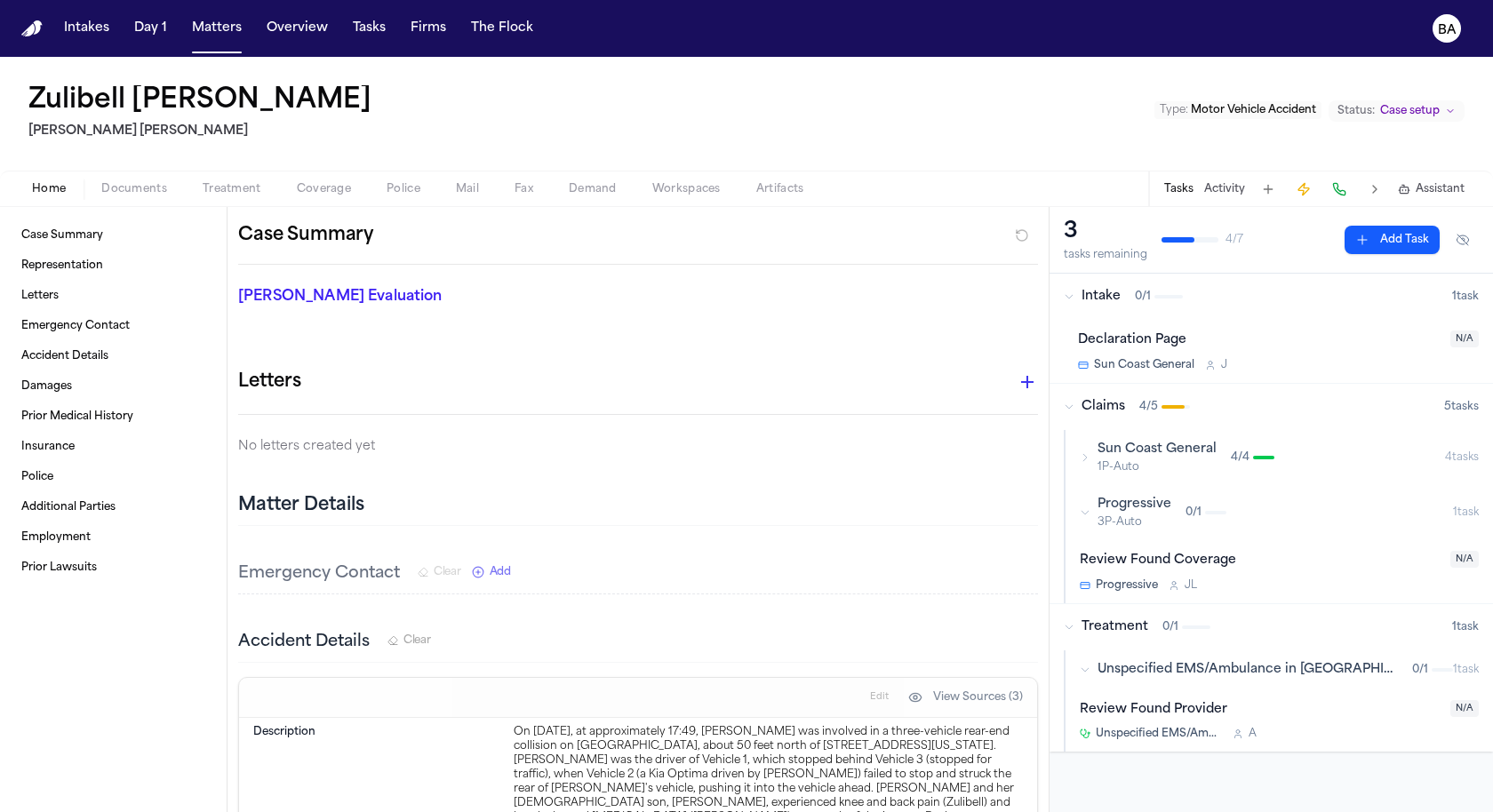
click at [318, 189] on span "Coverage" at bounding box center [324, 188] width 54 height 14
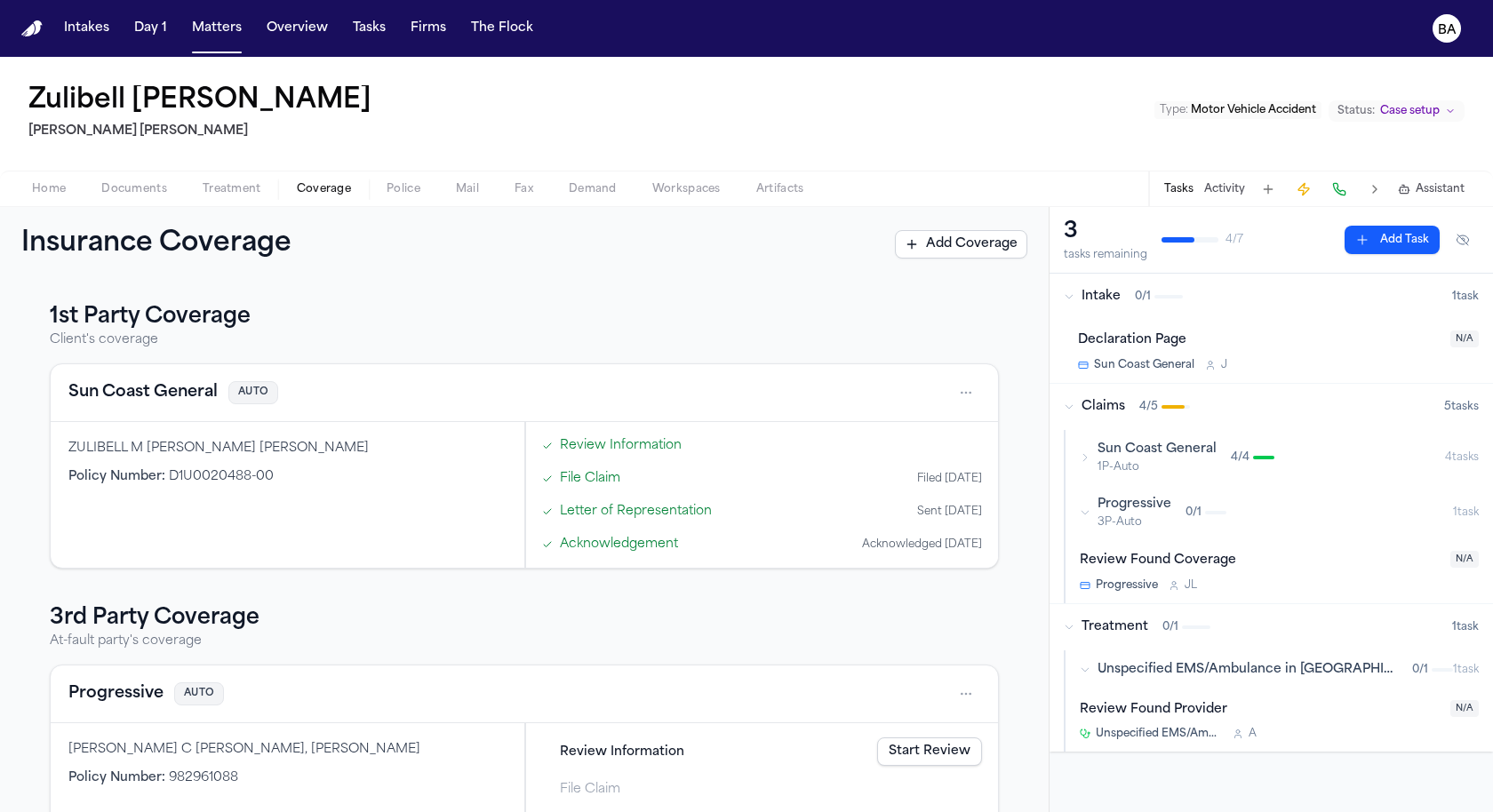
click at [623, 446] on link "Review Information" at bounding box center [620, 445] width 122 height 19
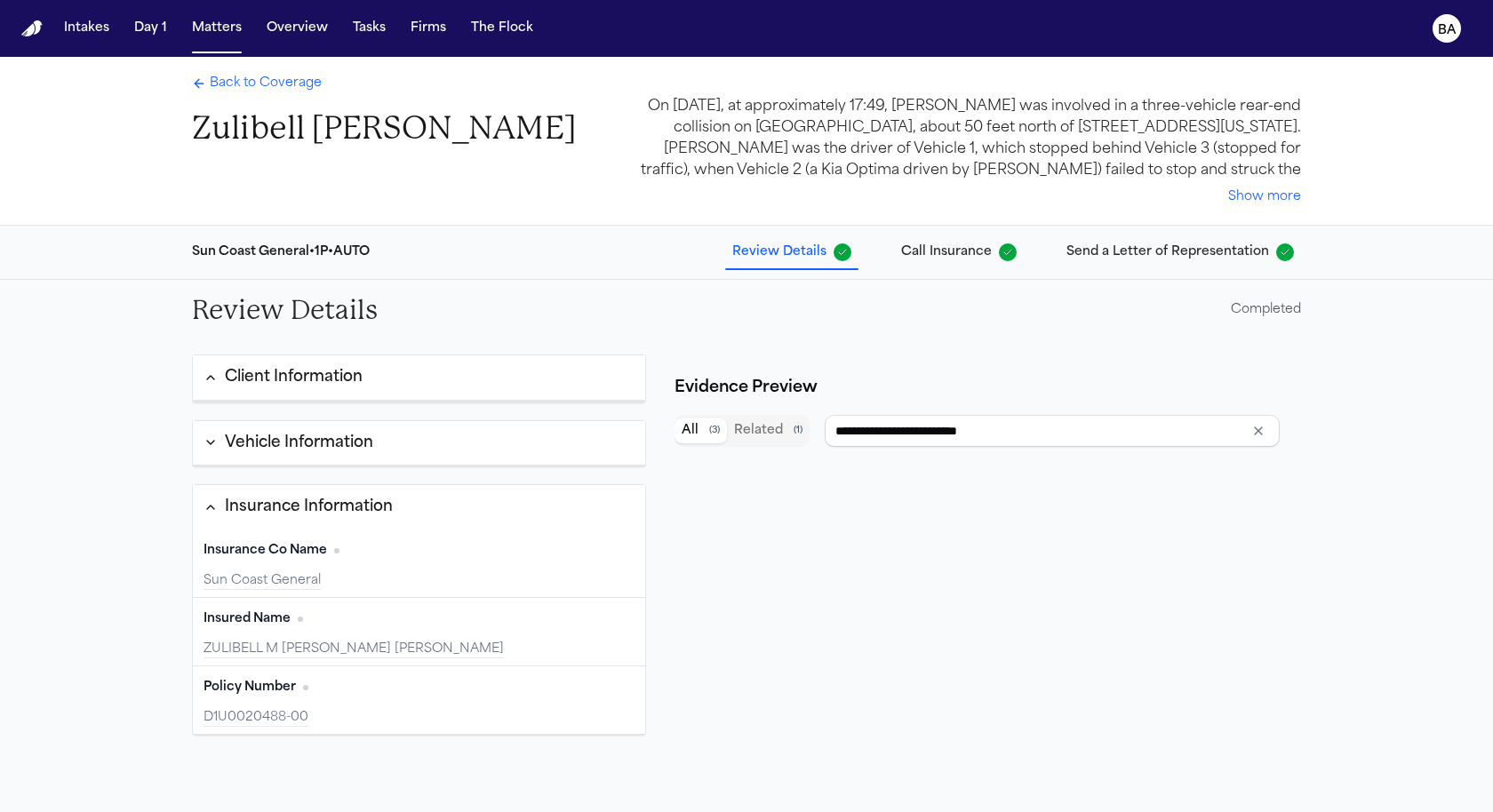
scroll to position [215, 0]
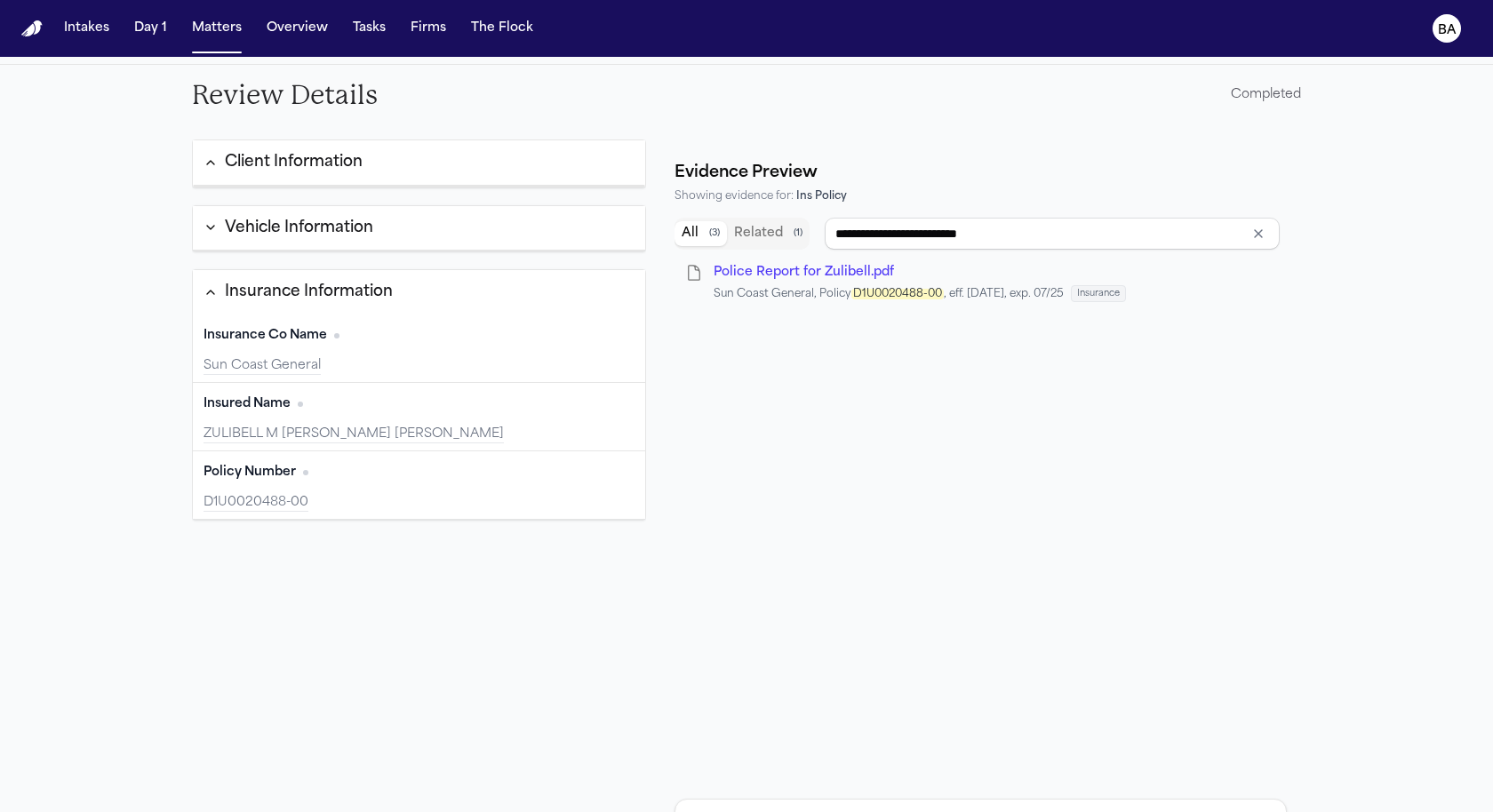
type input "**********"
click at [346, 247] on button "Vehicle Information" at bounding box center [419, 228] width 452 height 45
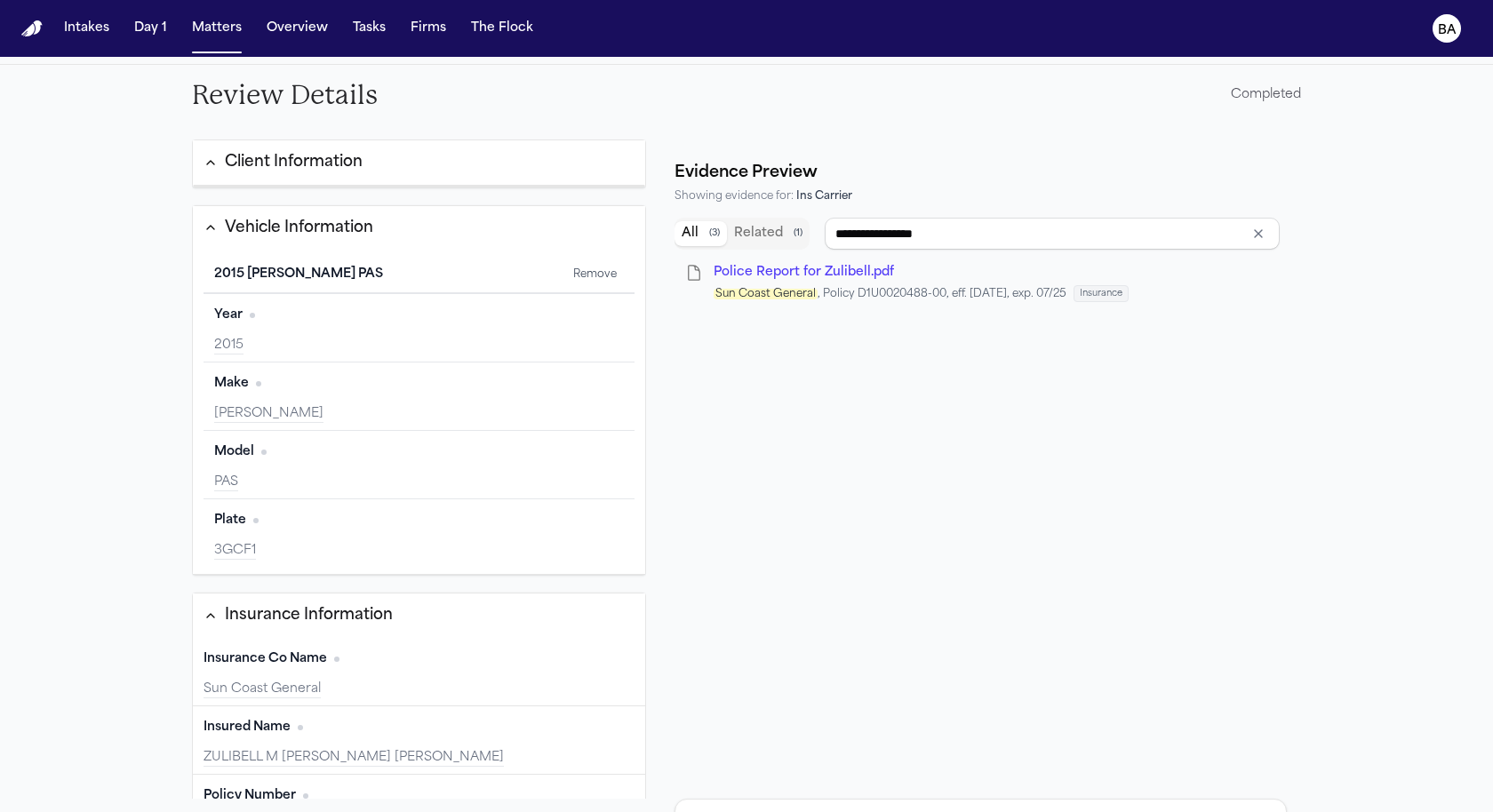
click at [382, 149] on button "Client Information" at bounding box center [419, 162] width 452 height 45
click at [379, 161] on button "Client Information" at bounding box center [419, 162] width 452 height 45
click at [374, 166] on button "Client Information" at bounding box center [419, 162] width 452 height 45
click at [358, 174] on button "Client Information" at bounding box center [419, 162] width 452 height 45
click at [281, 157] on div "Client Information" at bounding box center [293, 162] width 137 height 23
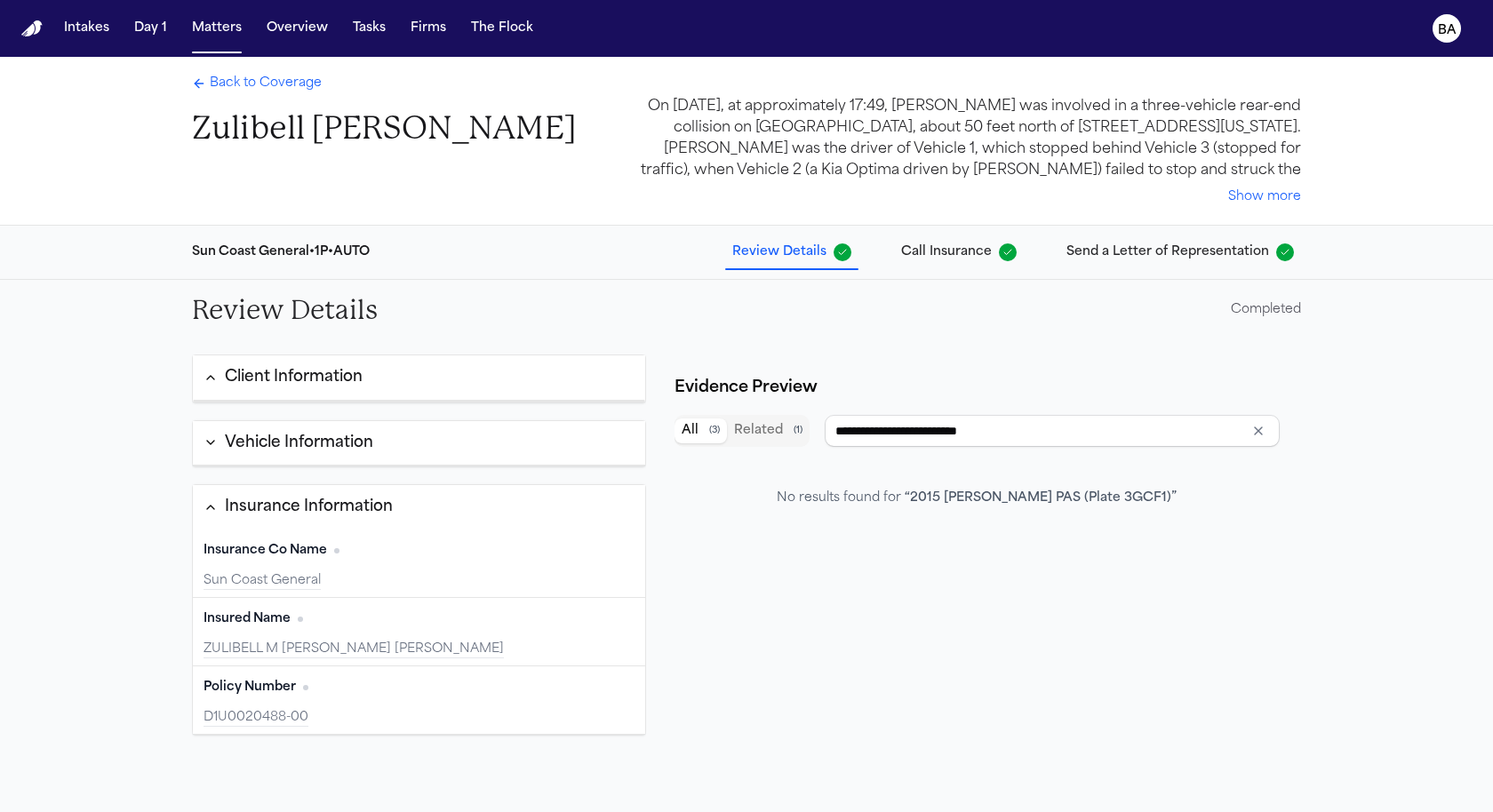
click at [300, 374] on div "Client Information" at bounding box center [293, 377] width 137 height 23
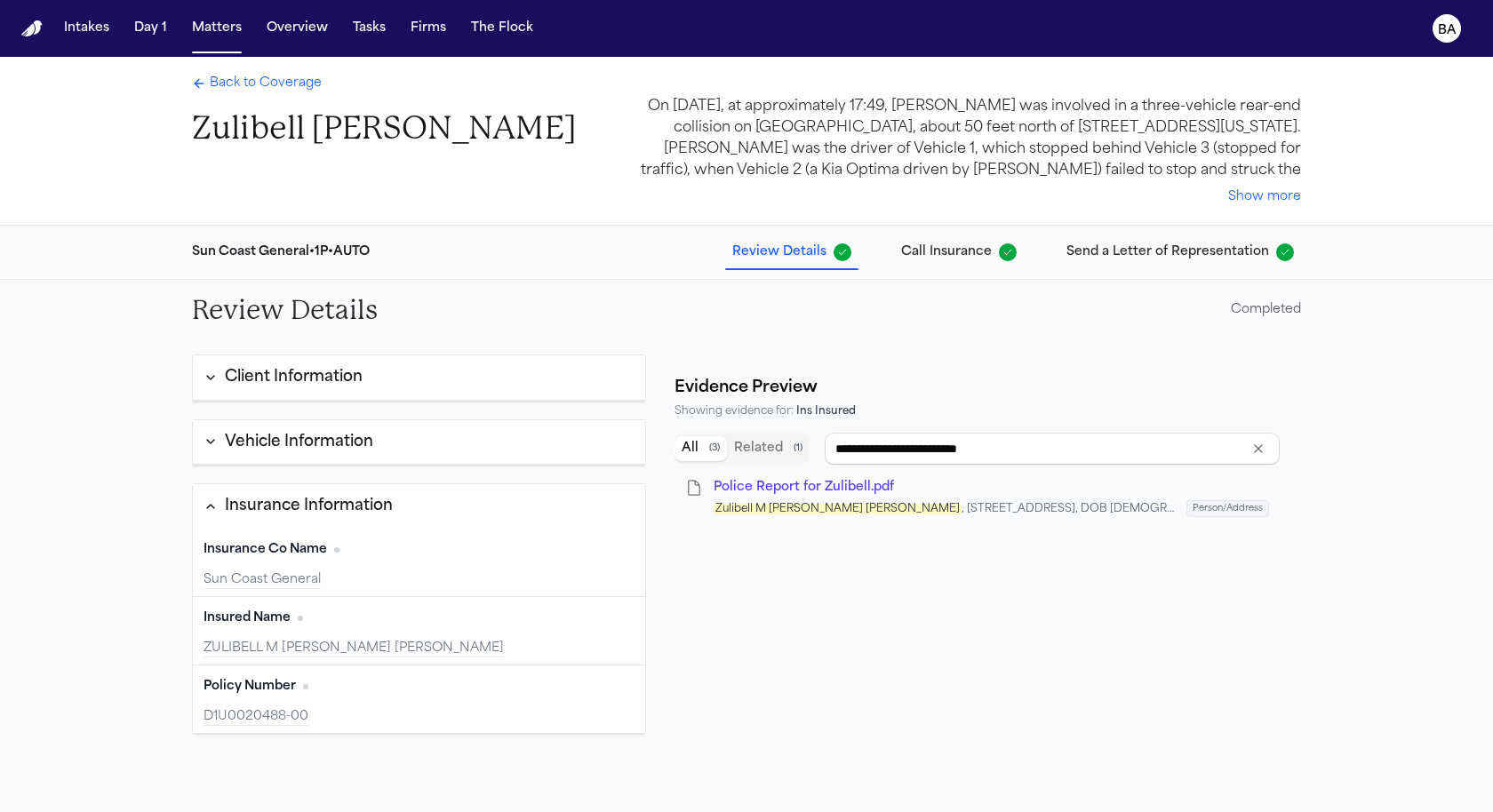
type input "**********"
click at [248, 87] on span "Back to Coverage" at bounding box center [266, 83] width 112 height 18
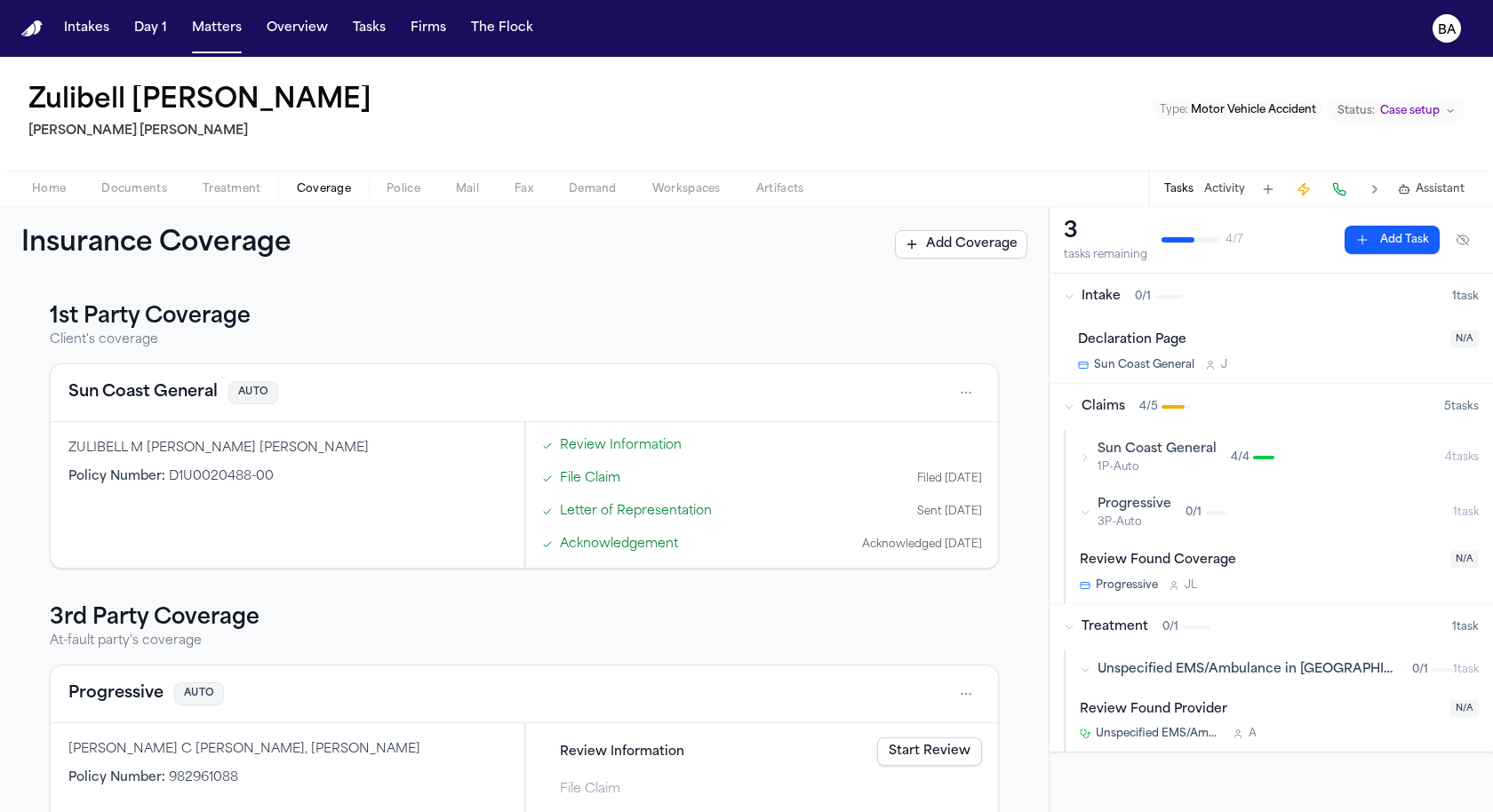
scroll to position [85, 0]
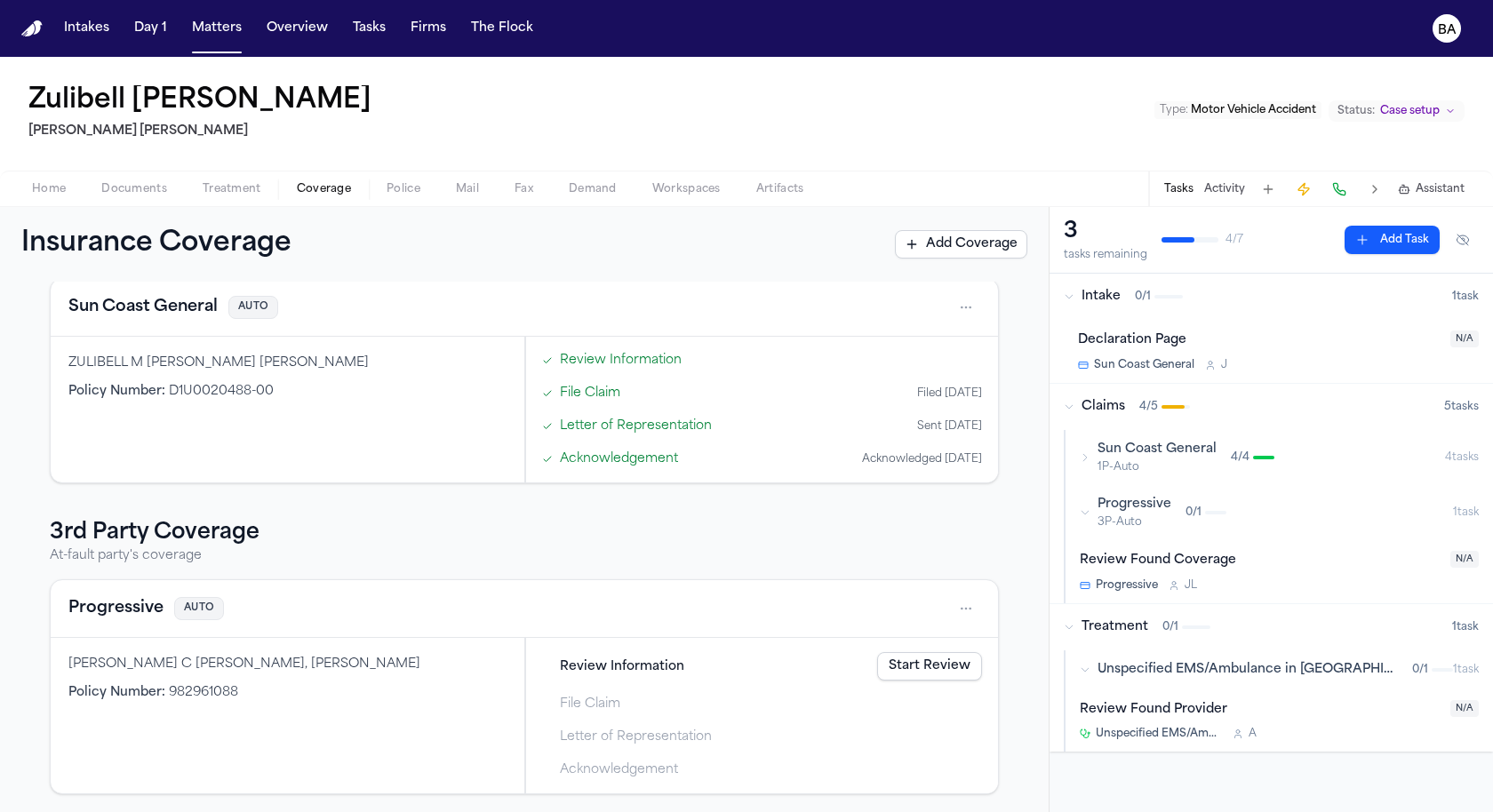
click at [631, 669] on span "Review Information" at bounding box center [622, 666] width 124 height 19
click at [935, 670] on link "Start Review" at bounding box center [929, 665] width 105 height 29
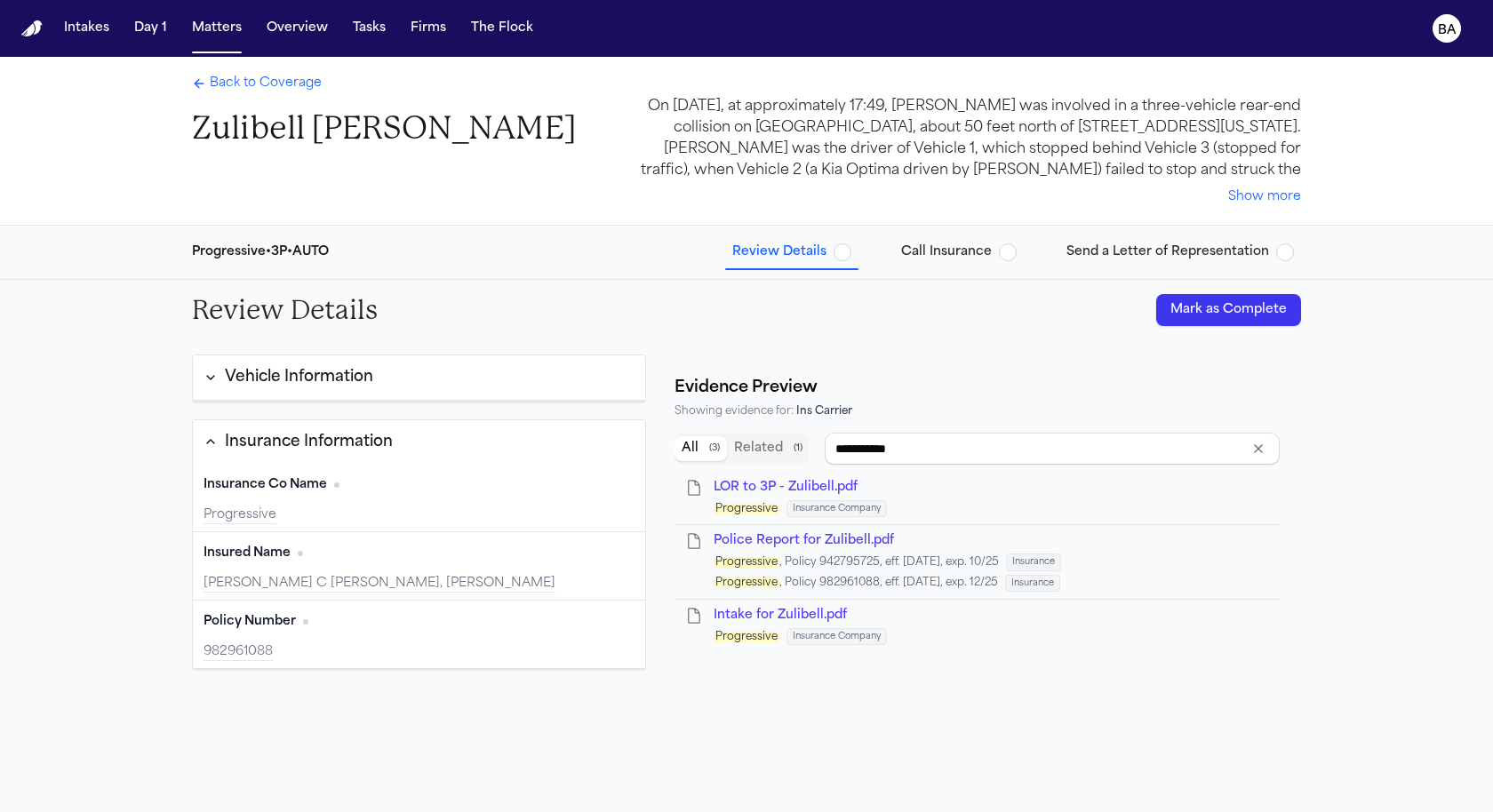
click at [375, 382] on button "Vehicle Information" at bounding box center [419, 378] width 452 height 45
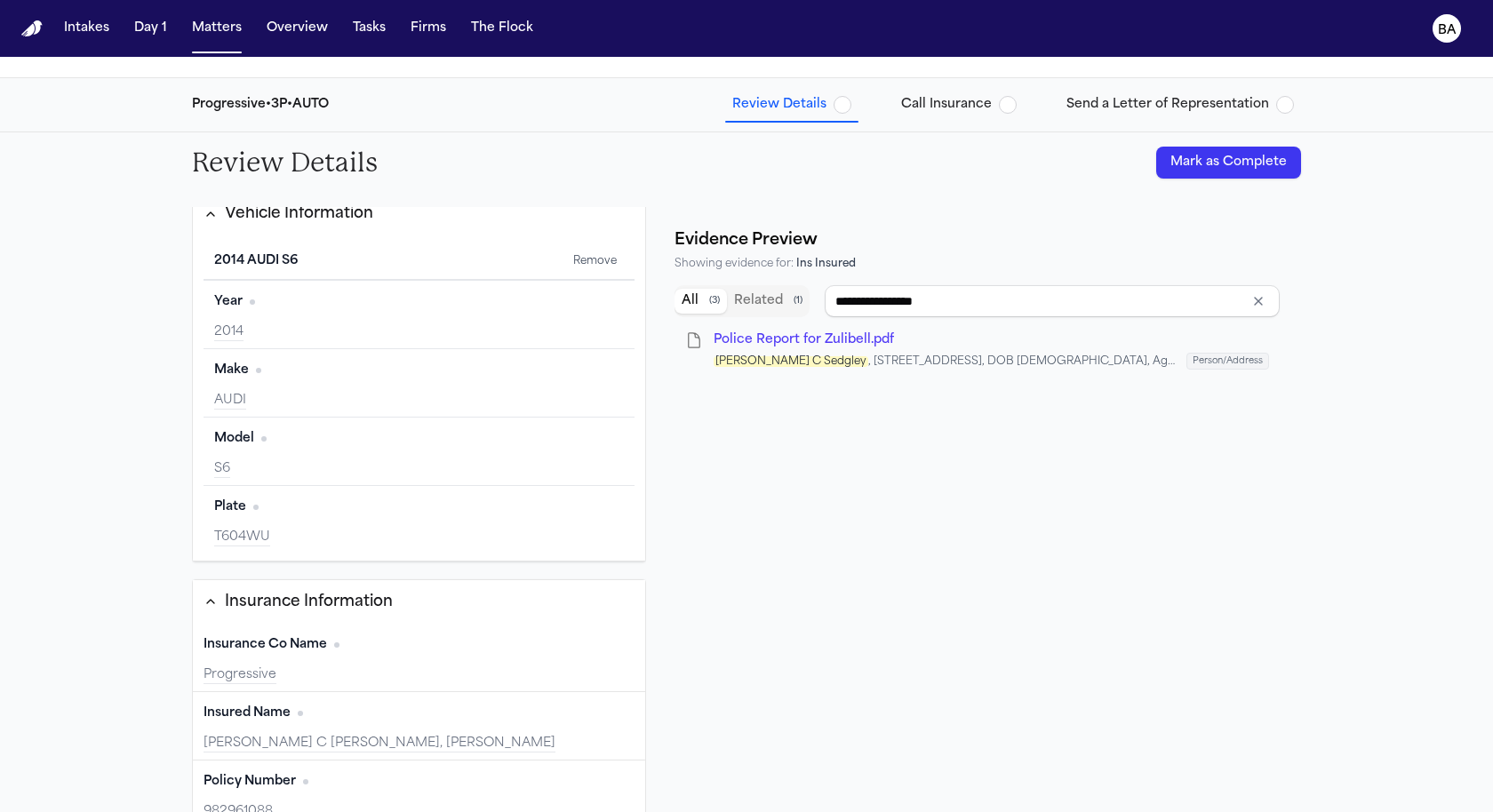
scroll to position [161, 0]
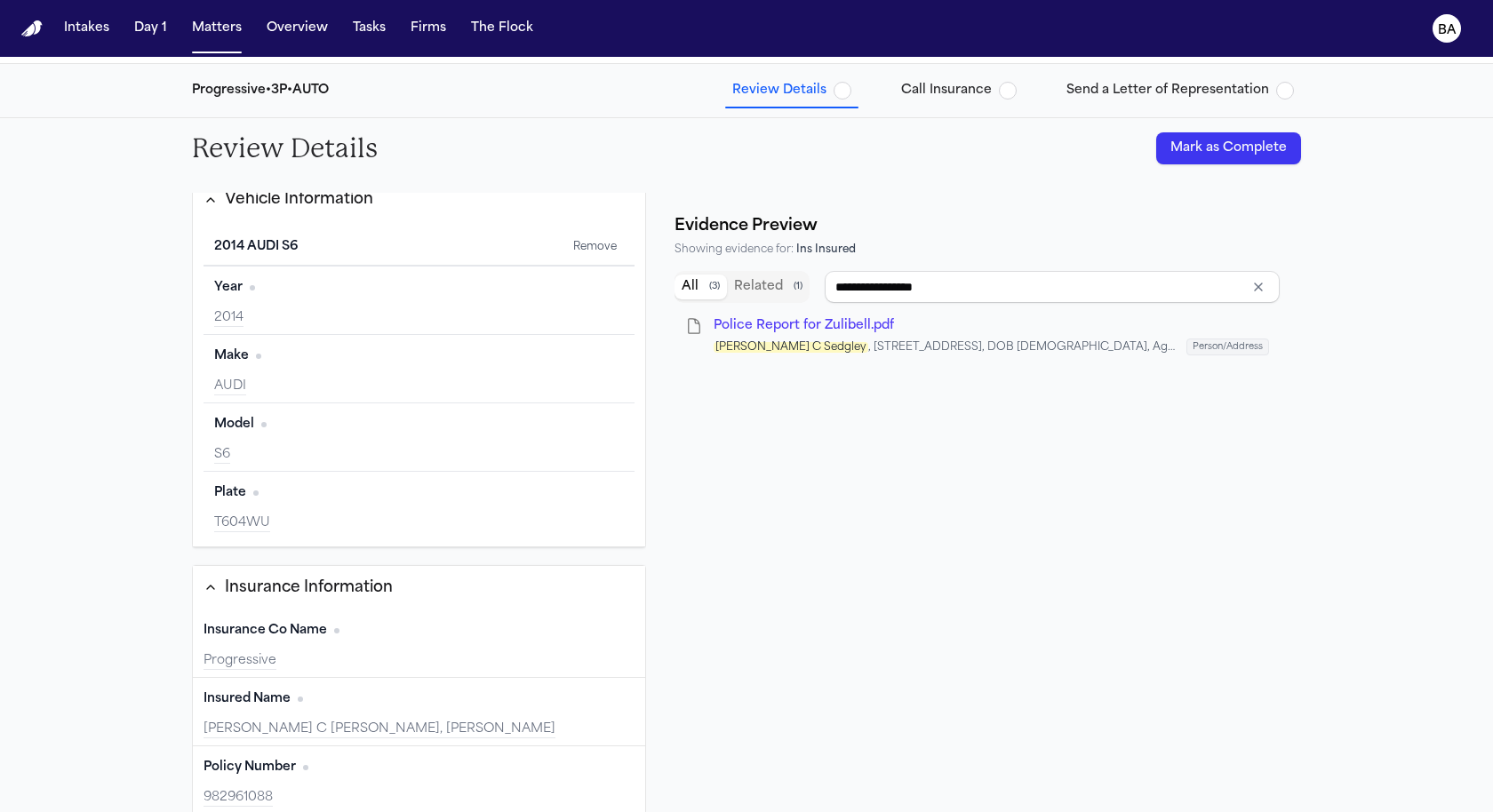
type input "**********"
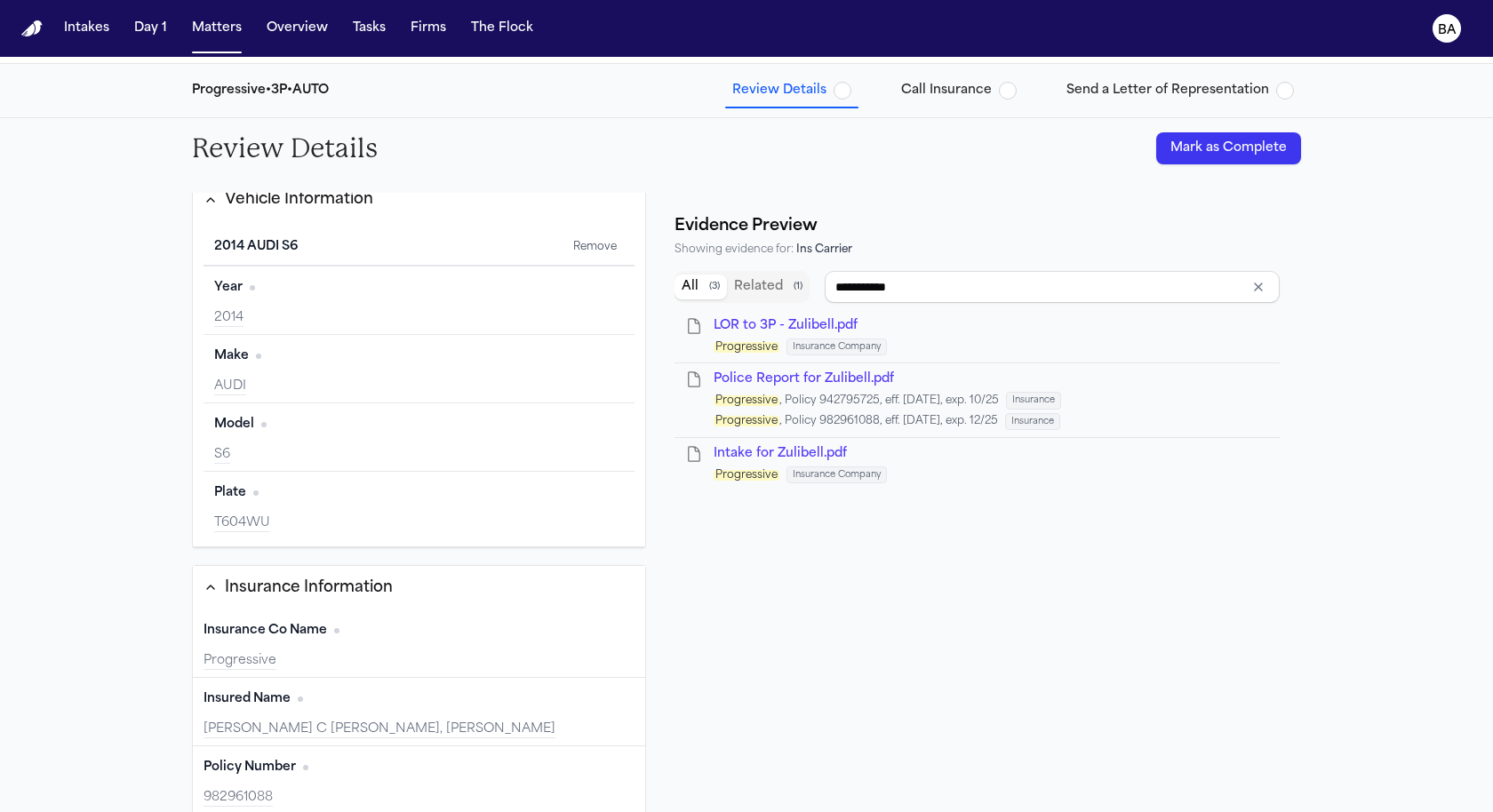
click at [750, 385] on span "Police Report for Zulibell.pdf" at bounding box center [803, 379] width 180 height 13
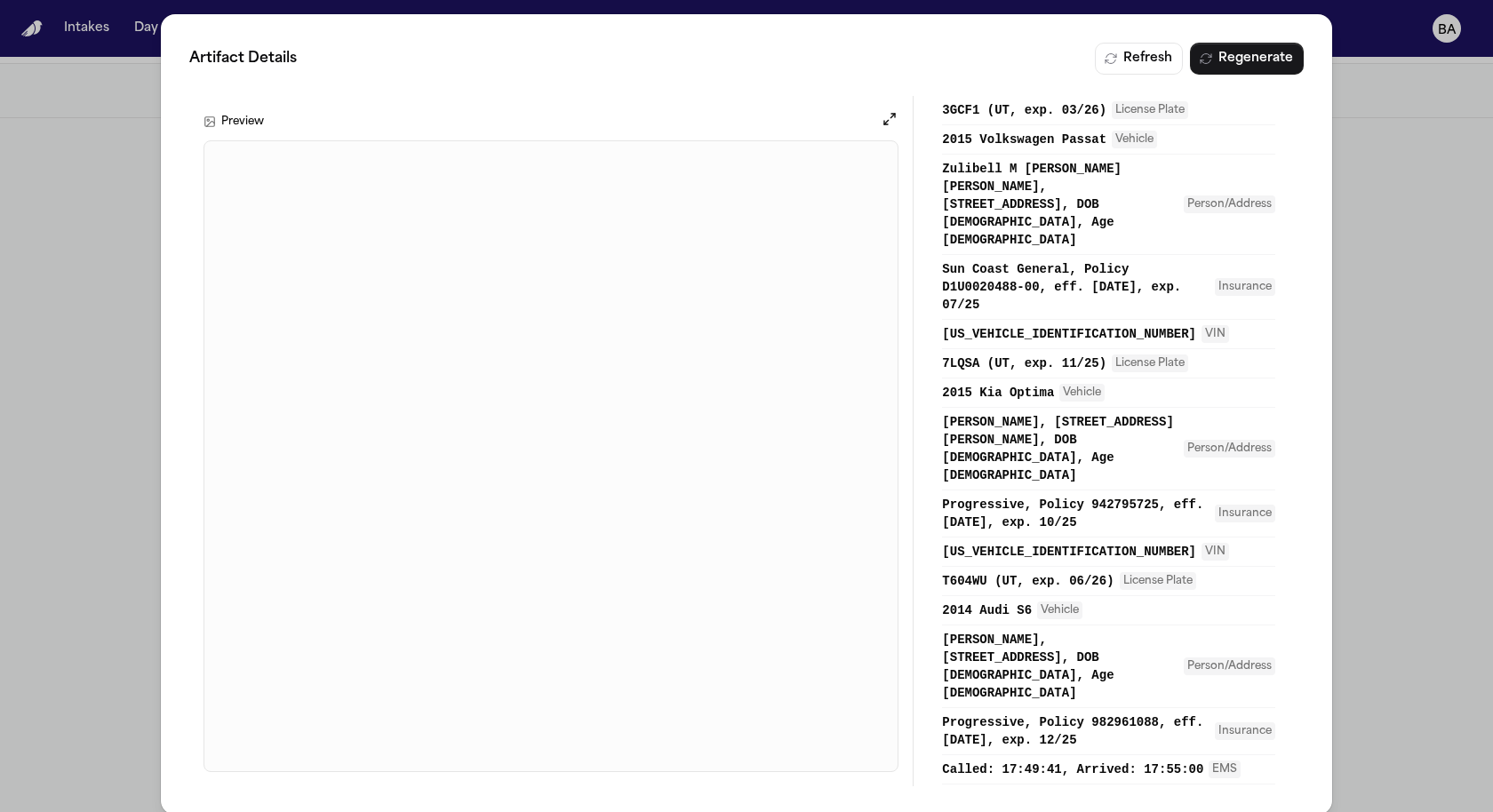
scroll to position [429, 0]
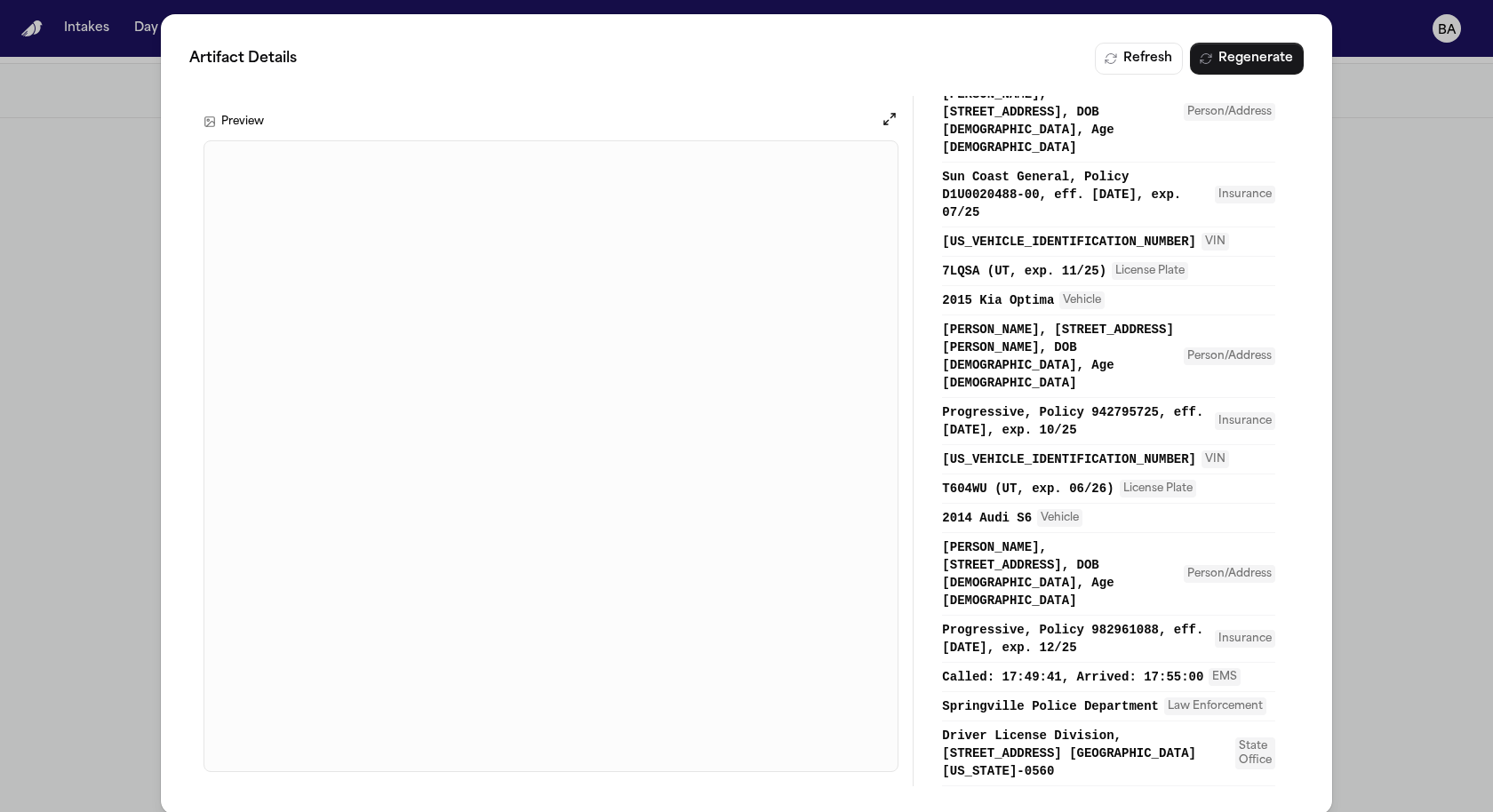
click at [1381, 226] on div "Artifact Details Refresh Regenerate Preview Overview Providers 1 References 22 …" at bounding box center [746, 414] width 1493 height 829
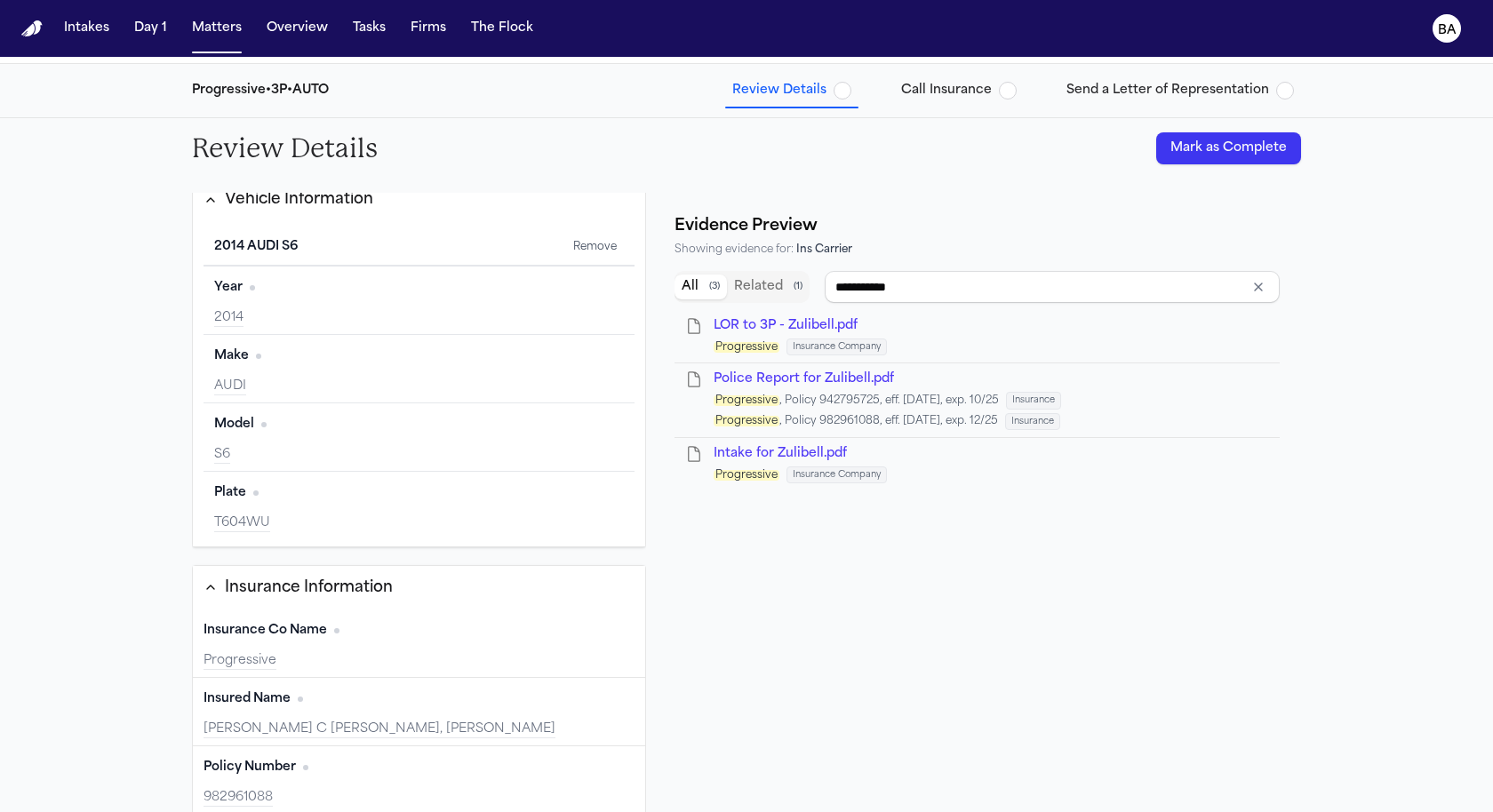
click at [1258, 290] on button "Clear input" at bounding box center [1258, 287] width 25 height 25
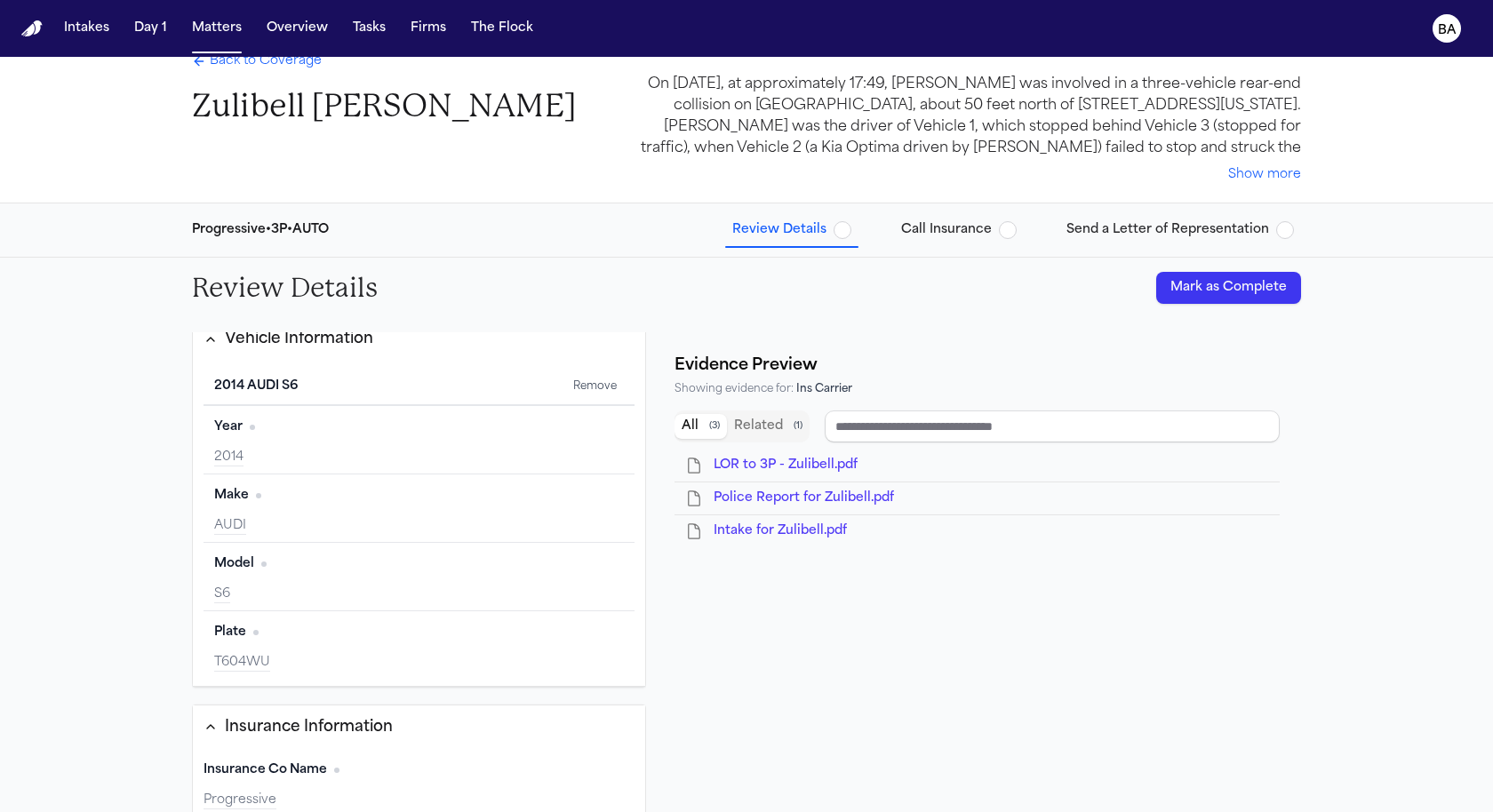
scroll to position [0, 0]
